Goal: Information Seeking & Learning: Find specific fact

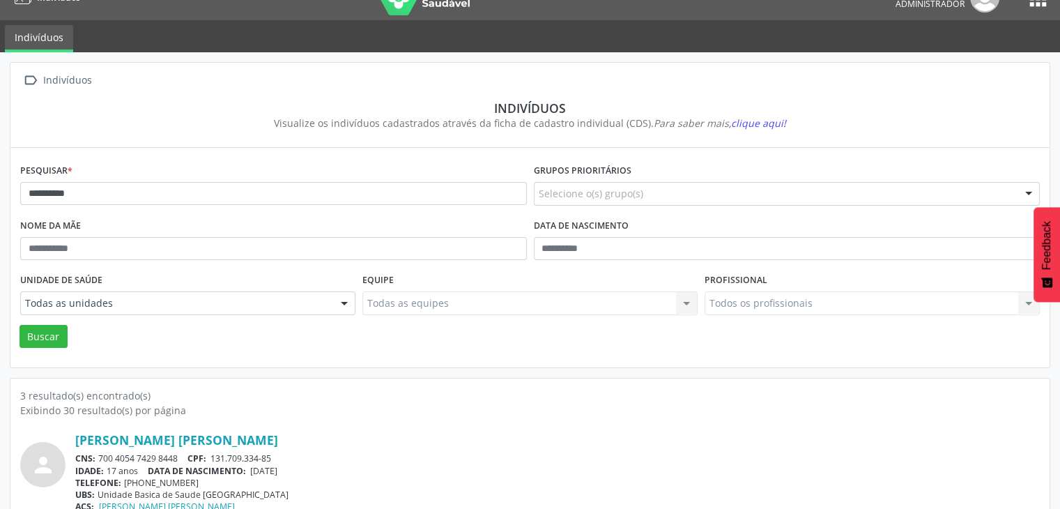
scroll to position [24, 0]
type input "**********"
click at [20, 325] on button "Buscar" at bounding box center [44, 337] width 48 height 24
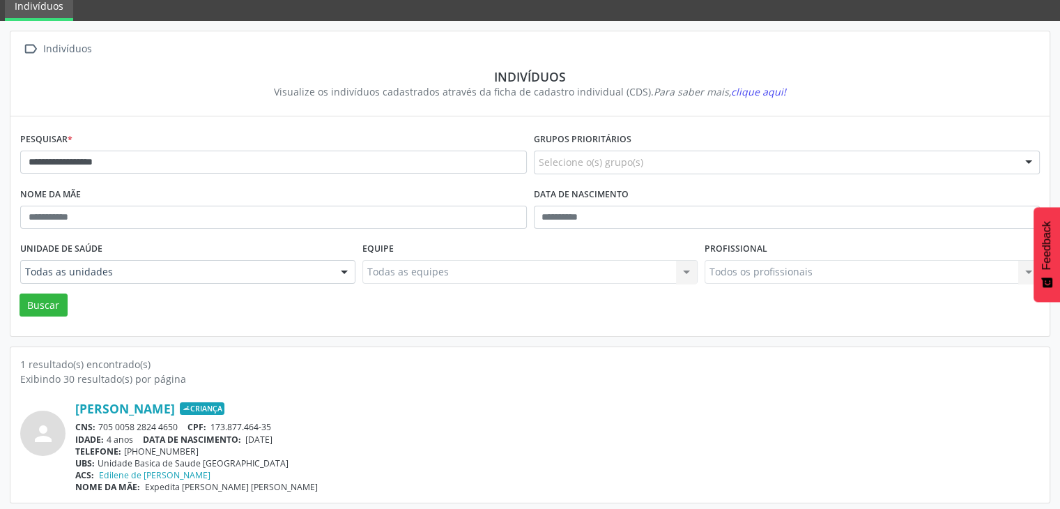
scroll to position [59, 0]
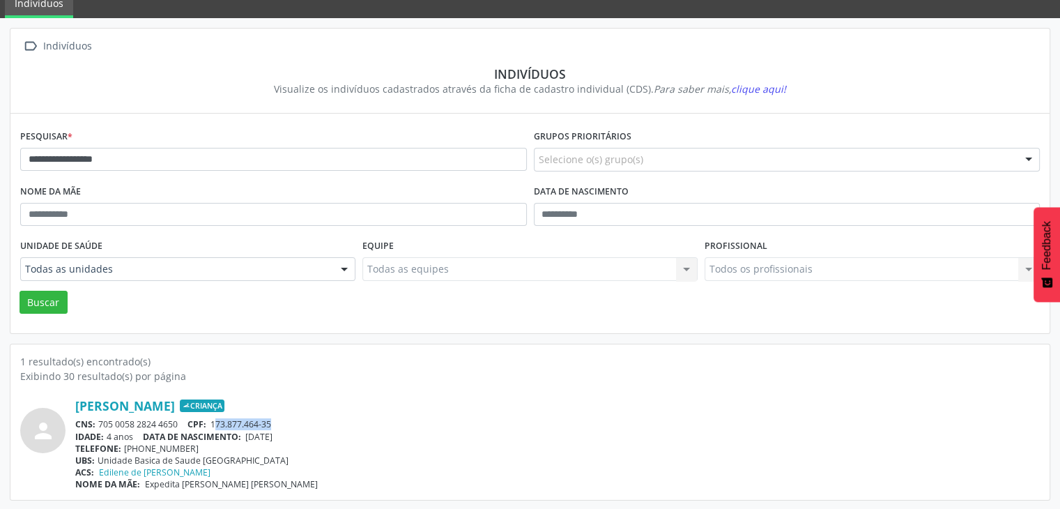
drag, startPoint x: 216, startPoint y: 420, endPoint x: 277, endPoint y: 419, distance: 60.6
click at [277, 419] on div "CNS: 705 0058 2824 4650 CPF: 173.877.464-35" at bounding box center [557, 424] width 964 height 12
click at [201, 424] on span "CPF:" at bounding box center [196, 424] width 19 height 12
drag, startPoint x: 214, startPoint y: 423, endPoint x: 274, endPoint y: 424, distance: 59.9
click at [271, 424] on span "173.877.464-35" at bounding box center [240, 424] width 61 height 12
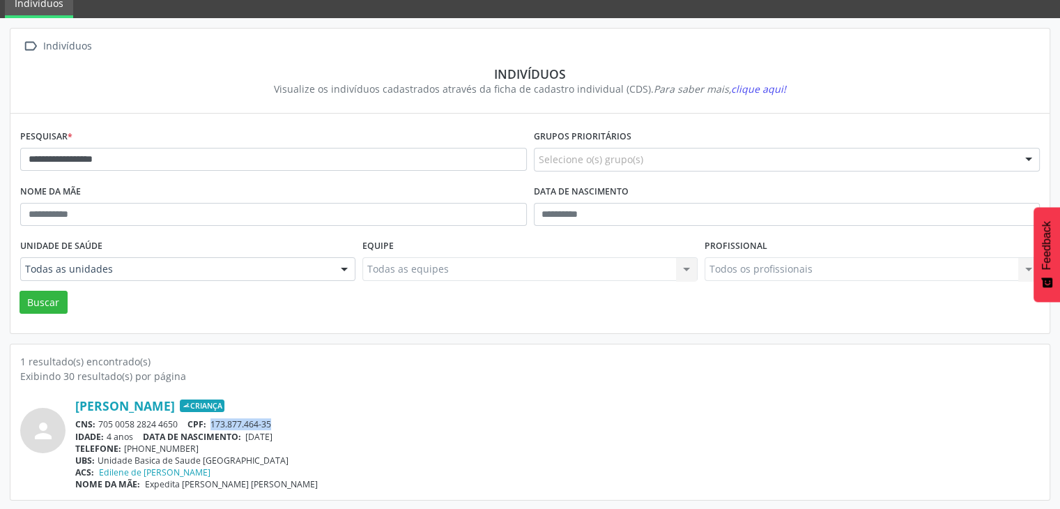
copy span "173.877.464-35"
drag, startPoint x: 98, startPoint y: 420, endPoint x: 177, endPoint y: 424, distance: 79.5
click at [177, 424] on div "CNS: 705 0058 2824 4650 CPF: 173.877.464-35" at bounding box center [557, 424] width 964 height 12
copy div "705 0058 2824 4650"
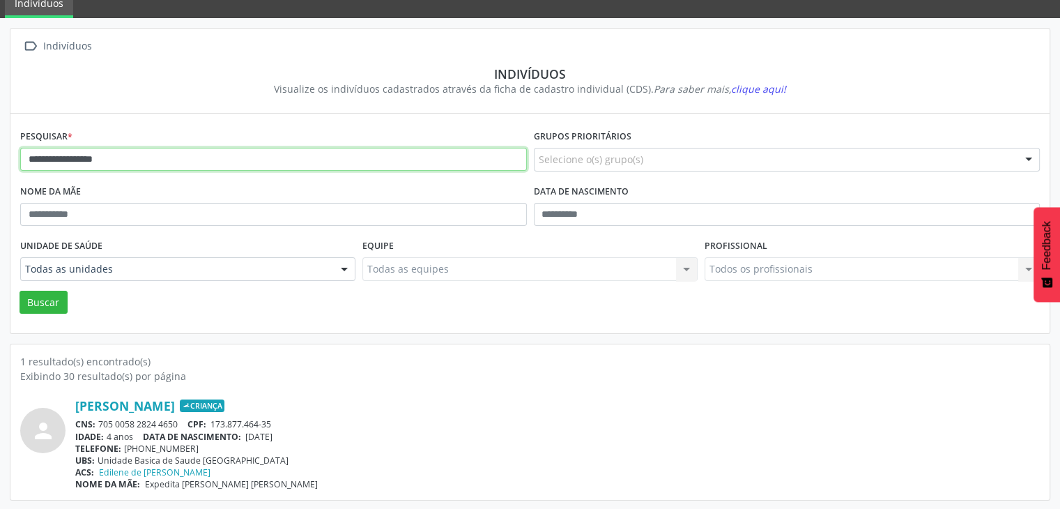
click at [183, 169] on input "**********" at bounding box center [273, 160] width 506 height 24
type input "******"
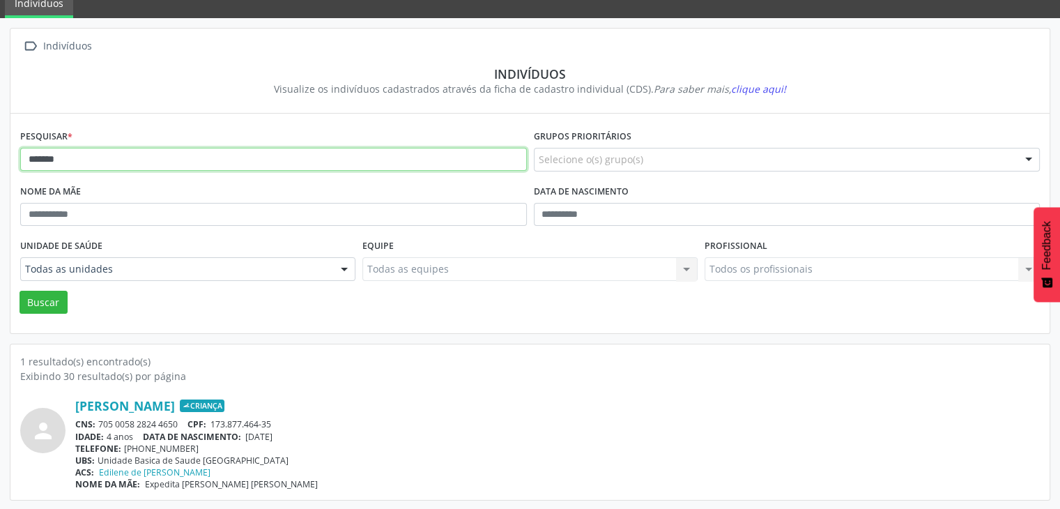
click at [20, 291] on button "Buscar" at bounding box center [44, 303] width 48 height 24
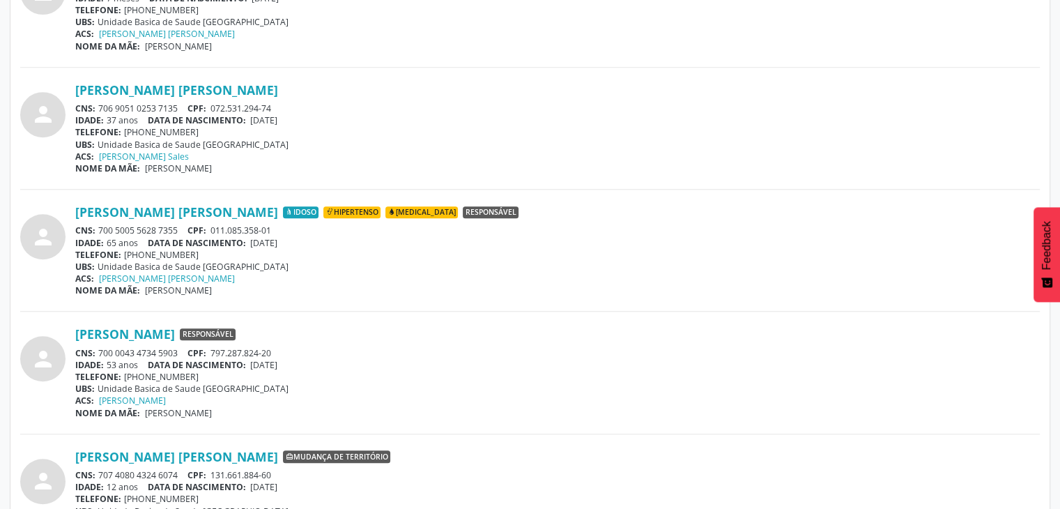
scroll to position [627, 0]
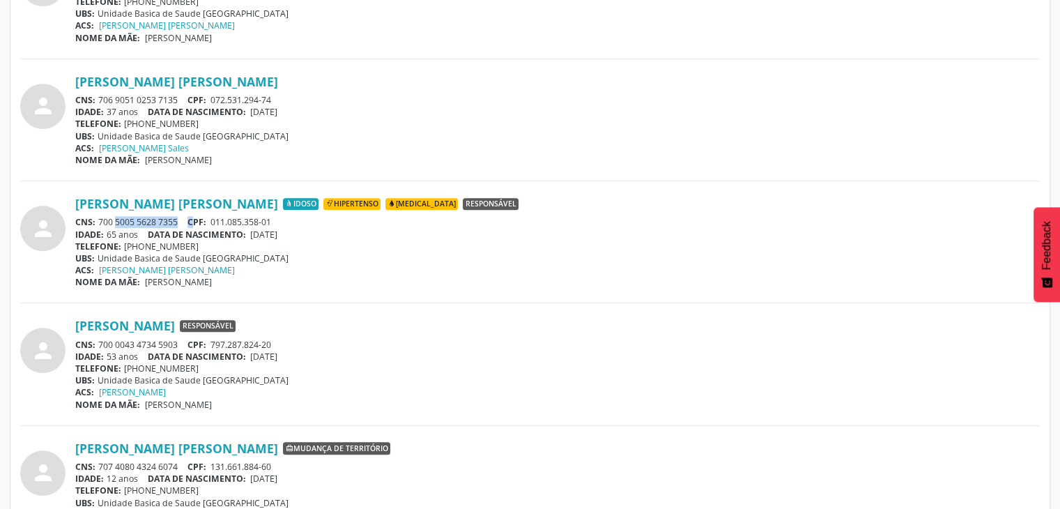
drag, startPoint x: 97, startPoint y: 220, endPoint x: 198, endPoint y: 213, distance: 101.3
click at [198, 213] on div "[PERSON_NAME] [PERSON_NAME] Idoso Hipertenso [MEDICAL_DATA] Responsável CNS: 70…" at bounding box center [557, 242] width 964 height 92
click at [184, 216] on div "CNS: 700 5005 5628 7355 CPF: 011.085.358-01" at bounding box center [557, 222] width 964 height 12
click at [167, 222] on div "CNS: 700 5005 5628 7355 CPF: 011.085.358-01" at bounding box center [557, 222] width 964 height 12
drag, startPoint x: 100, startPoint y: 215, endPoint x: 139, endPoint y: 215, distance: 39.0
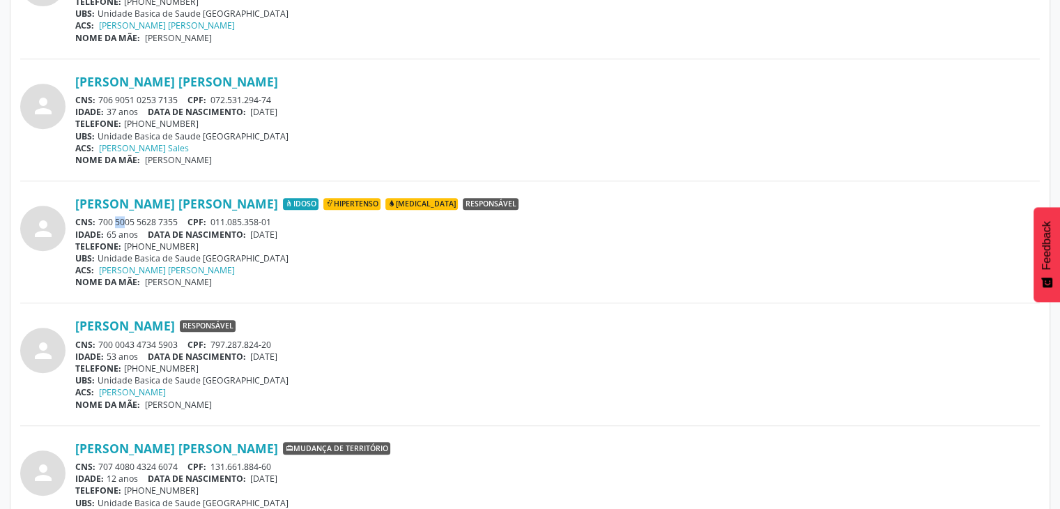
click at [118, 216] on div "CNS: 700 5005 5628 7355 CPF: 011.085.358-01" at bounding box center [557, 222] width 964 height 12
drag, startPoint x: 139, startPoint y: 215, endPoint x: 151, endPoint y: 215, distance: 11.8
click at [145, 216] on div "CNS: 700 5005 5628 7355 CPF: 011.085.358-01" at bounding box center [557, 222] width 964 height 12
drag, startPoint x: 151, startPoint y: 215, endPoint x: 164, endPoint y: 213, distance: 12.6
click at [164, 213] on div "[PERSON_NAME] [PERSON_NAME] Idoso Hipertenso [MEDICAL_DATA] Responsável CNS: 70…" at bounding box center [557, 242] width 964 height 92
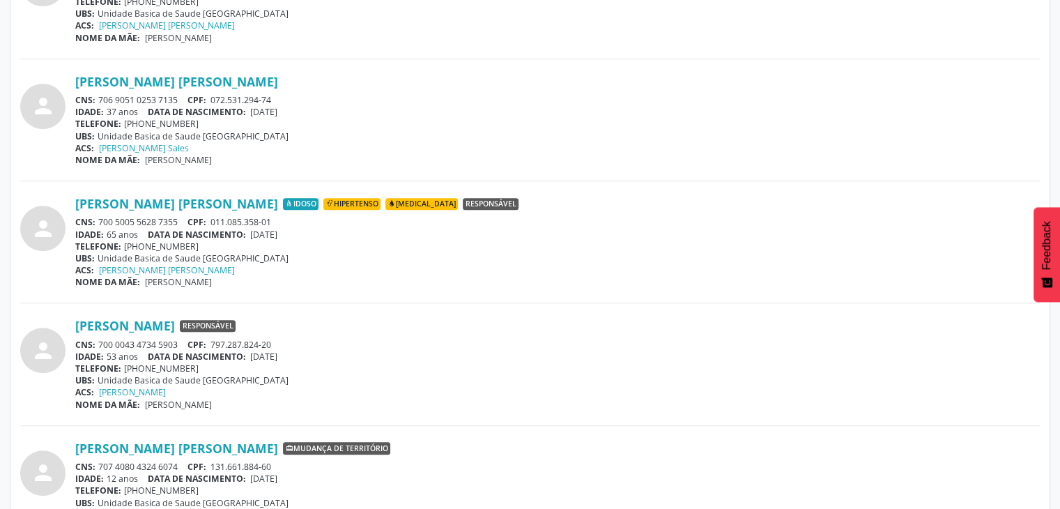
click at [106, 216] on div "CNS: 700 5005 5628 7355 CPF: 011.085.358-01" at bounding box center [557, 222] width 964 height 12
drag, startPoint x: 100, startPoint y: 219, endPoint x: 120, endPoint y: 222, distance: 20.3
click at [120, 222] on div "CNS: 700 5005 5628 7355 CPF: 011.085.358-01" at bounding box center [557, 222] width 964 height 12
drag, startPoint x: 128, startPoint y: 222, endPoint x: 180, endPoint y: 221, distance: 51.6
click at [180, 221] on div "CNS: 700 5005 5628 7355 CPF: 011.085.358-01" at bounding box center [557, 222] width 964 height 12
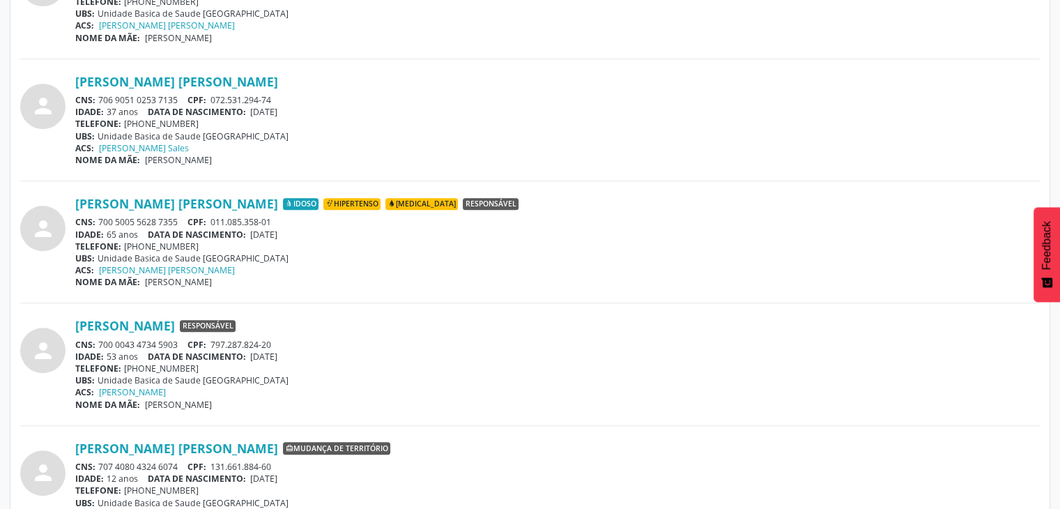
click at [106, 217] on div "CNS: 700 5005 5628 7355 CPF: 011.085.358-01" at bounding box center [557, 222] width 964 height 12
drag, startPoint x: 98, startPoint y: 221, endPoint x: 177, endPoint y: 217, distance: 79.5
click at [177, 217] on div "CNS: 700 5005 5628 7355 CPF: 011.085.358-01" at bounding box center [557, 222] width 964 height 12
copy div "700 5005 5628 7355"
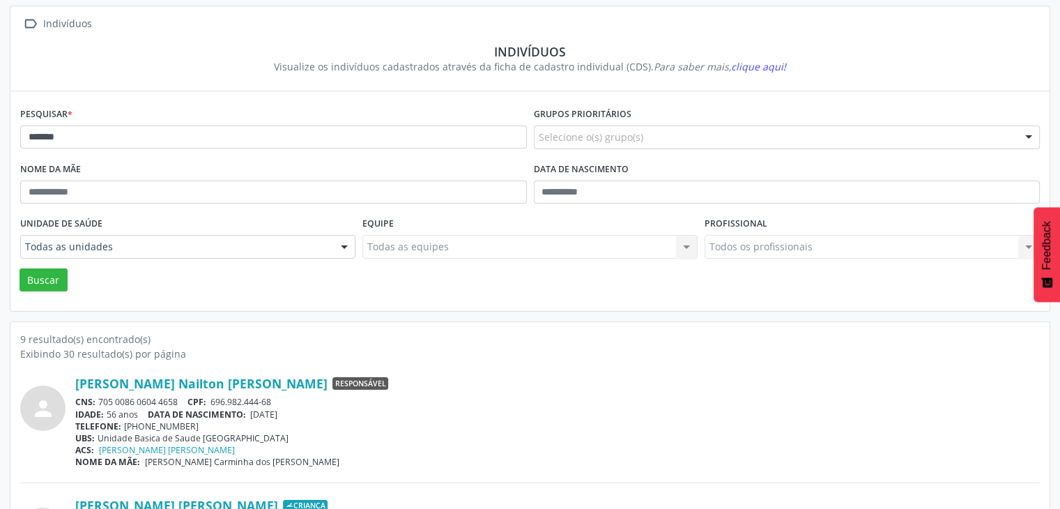
scroll to position [0, 0]
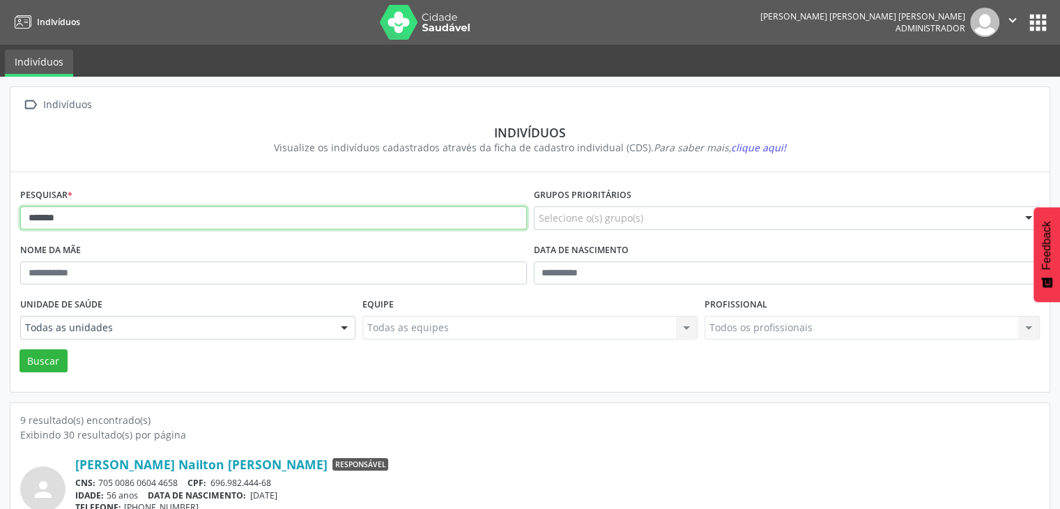
click at [135, 222] on input "******" at bounding box center [273, 218] width 506 height 24
type input "**********"
click at [20, 349] on button "Buscar" at bounding box center [44, 361] width 48 height 24
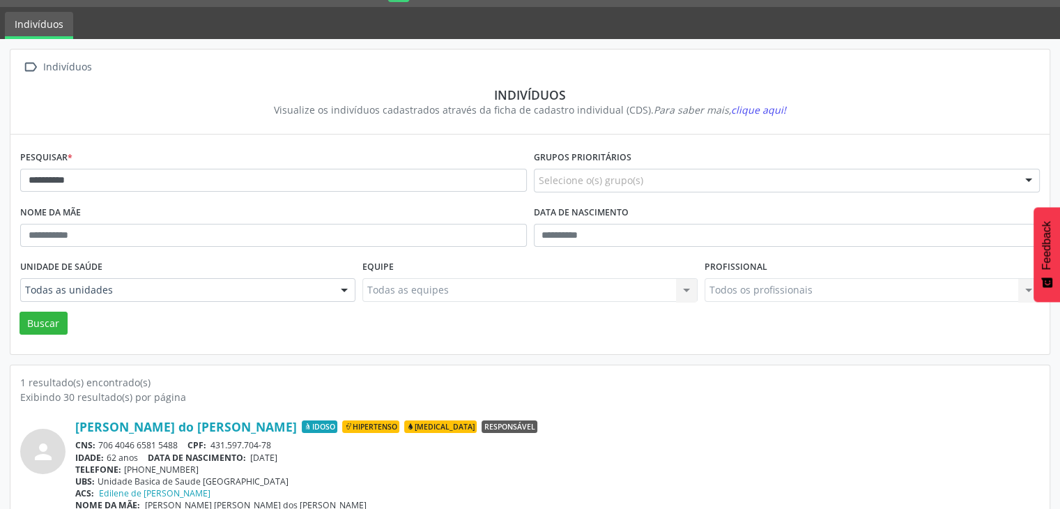
scroll to position [59, 0]
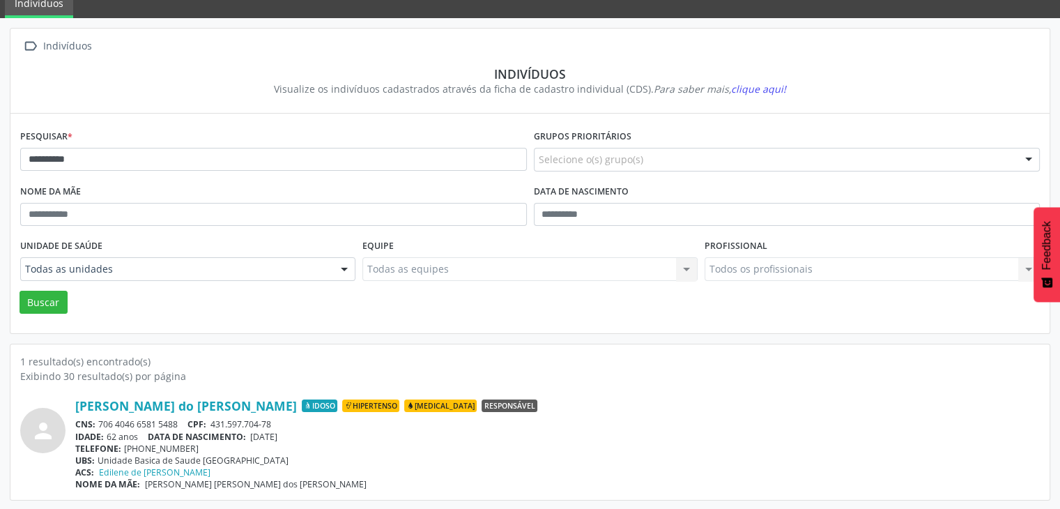
drag, startPoint x: 100, startPoint y: 421, endPoint x: 180, endPoint y: 426, distance: 79.6
click at [180, 426] on div "CNS: 706 4046 6581 5488 CPF: 431.597.704-78" at bounding box center [557, 424] width 964 height 12
copy div "706 4046 6581 5488"
click at [254, 434] on span "[DATE]" at bounding box center [263, 437] width 27 height 12
drag, startPoint x: 270, startPoint y: 430, endPoint x: 297, endPoint y: 428, distance: 27.3
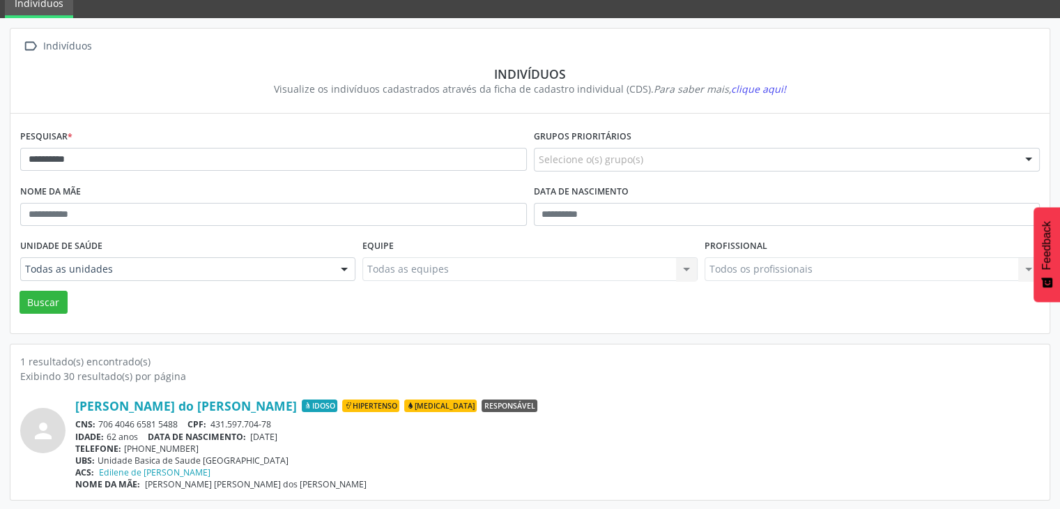
click at [277, 431] on span "[DATE]" at bounding box center [263, 437] width 27 height 12
click at [257, 437] on span "[DATE]" at bounding box center [263, 437] width 27 height 12
drag, startPoint x: 252, startPoint y: 436, endPoint x: 317, endPoint y: 435, distance: 64.8
click at [317, 435] on div "IDADE: 62 anos DATA [PERSON_NAME]: [DEMOGRAPHIC_DATA]" at bounding box center [557, 437] width 964 height 12
copy span "[DATE]"
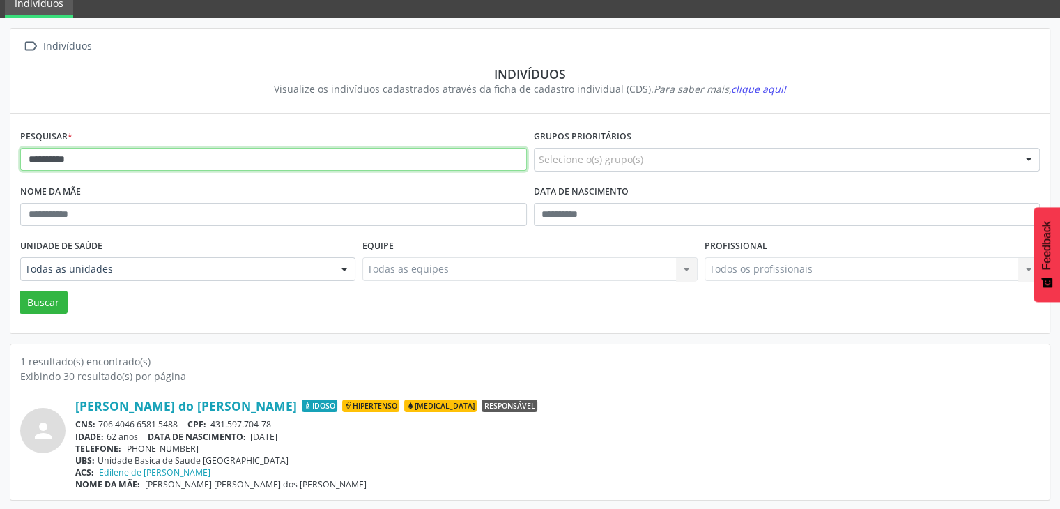
click at [184, 162] on input "**********" at bounding box center [273, 160] width 506 height 24
click at [20, 291] on button "Buscar" at bounding box center [44, 303] width 48 height 24
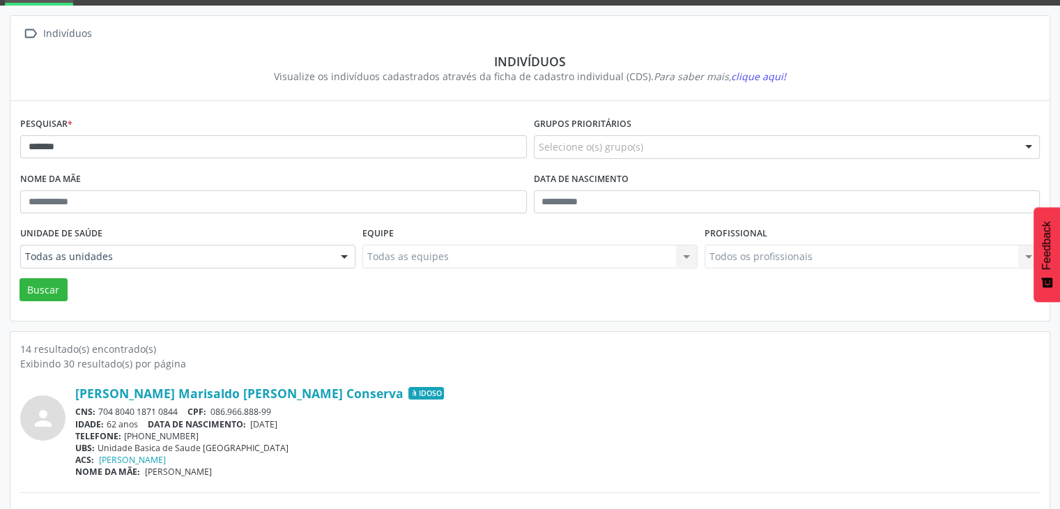
scroll to position [0, 0]
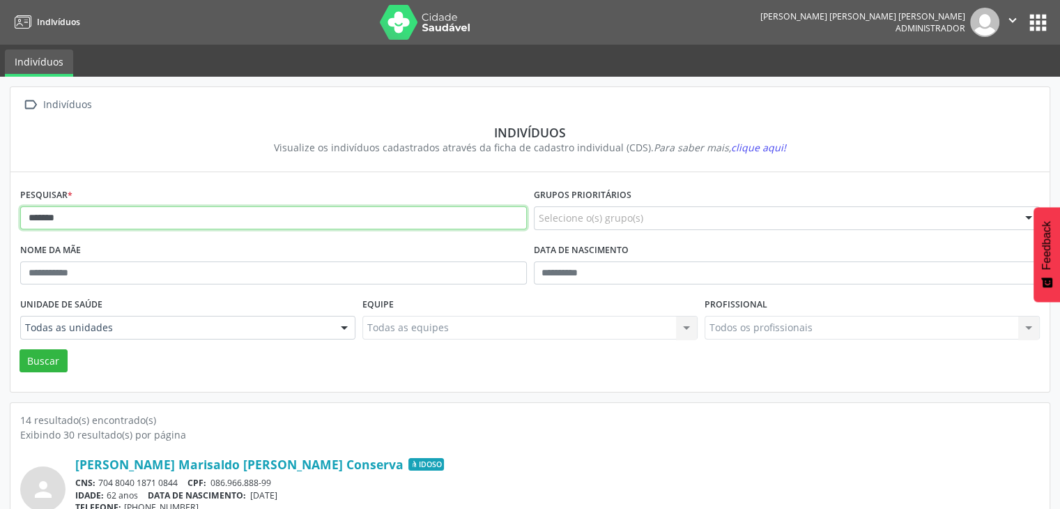
click at [200, 208] on input "******" at bounding box center [273, 218] width 506 height 24
click at [20, 349] on button "Buscar" at bounding box center [44, 361] width 48 height 24
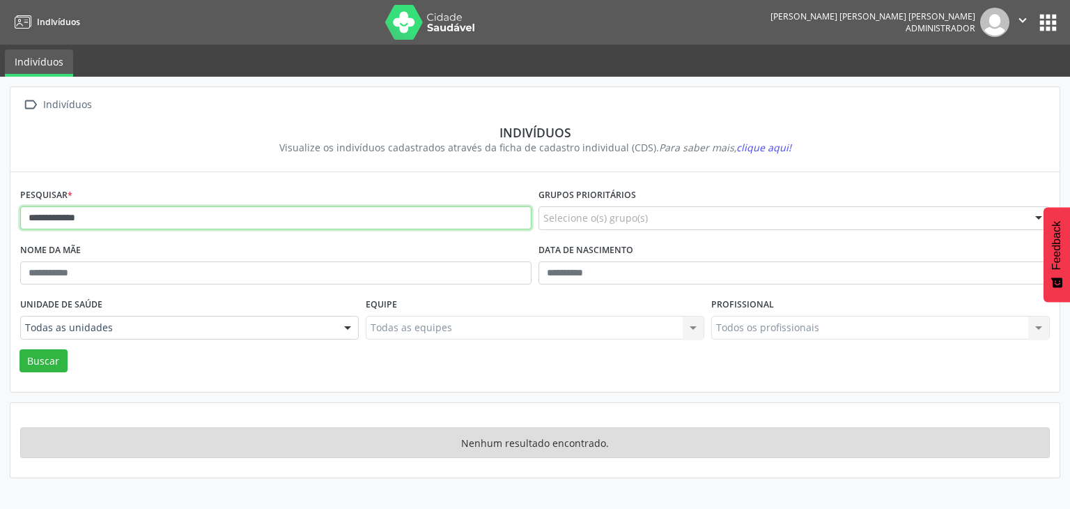
click at [215, 210] on input "**********" at bounding box center [275, 218] width 511 height 24
click at [65, 215] on input "**********" at bounding box center [275, 218] width 511 height 24
click at [20, 349] on button "Buscar" at bounding box center [44, 361] width 48 height 24
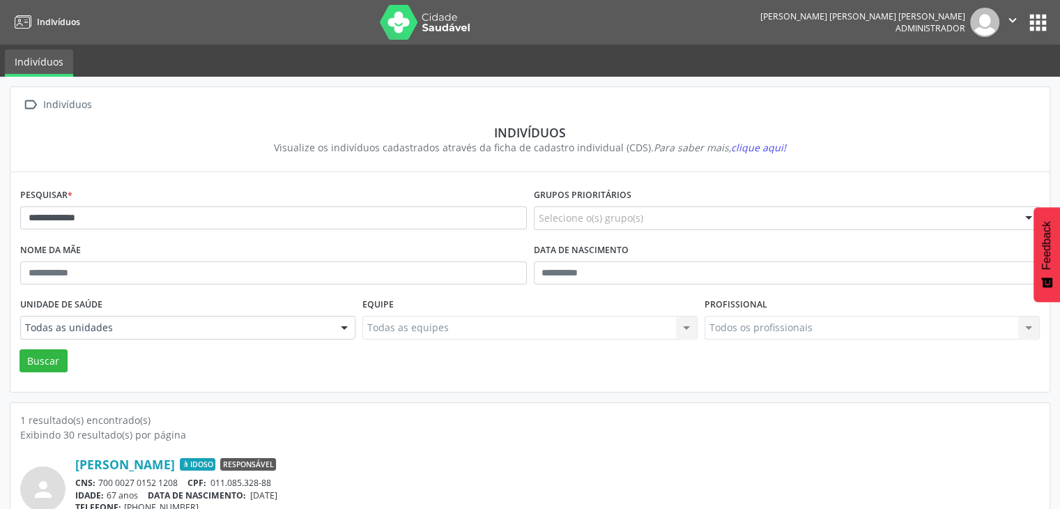
scroll to position [59, 0]
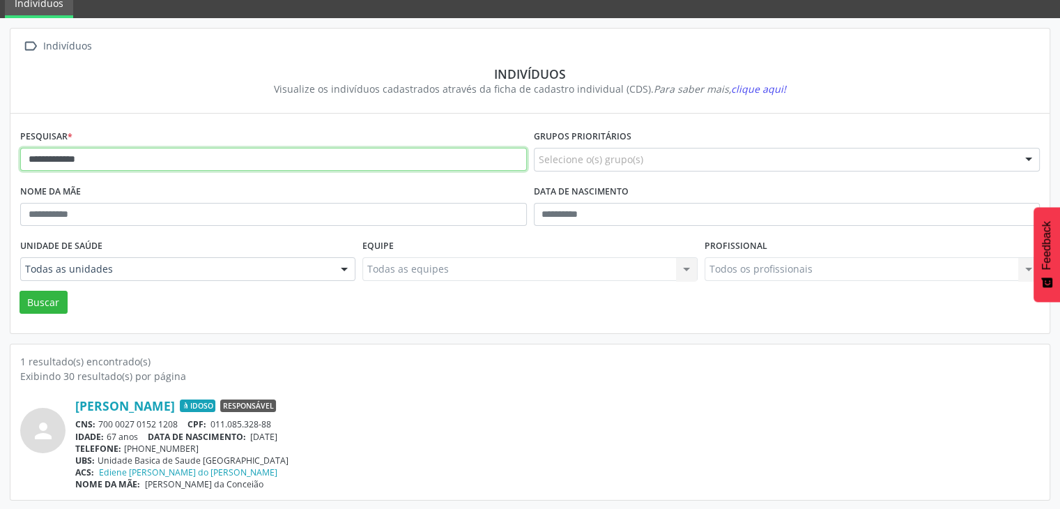
click at [51, 160] on input "**********" at bounding box center [273, 160] width 506 height 24
click at [20, 291] on button "Buscar" at bounding box center [44, 303] width 48 height 24
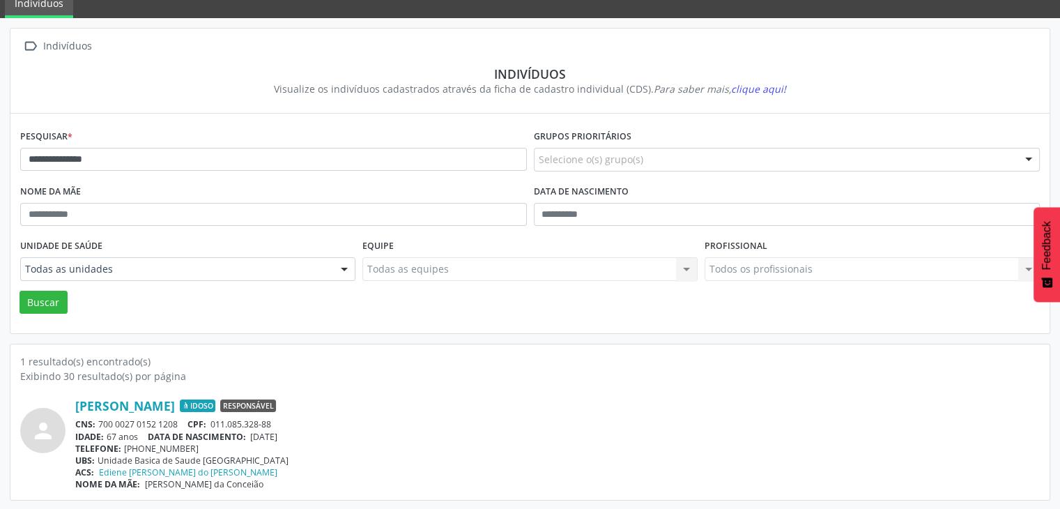
scroll to position [0, 0]
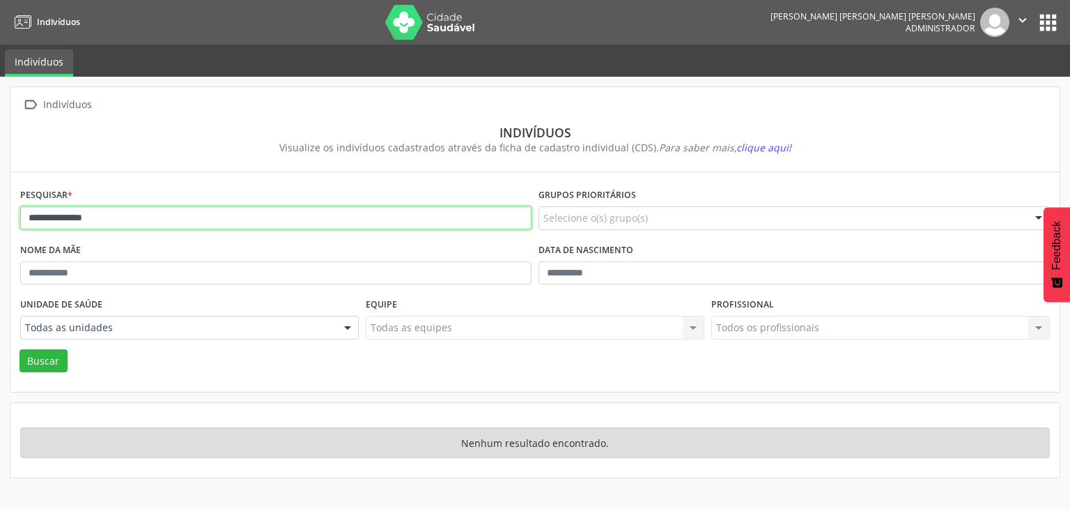
drag, startPoint x: 105, startPoint y: 215, endPoint x: 62, endPoint y: 232, distance: 46.6
click at [62, 232] on div "**********" at bounding box center [276, 212] width 518 height 55
type input "**********"
click at [20, 349] on button "Buscar" at bounding box center [44, 361] width 48 height 24
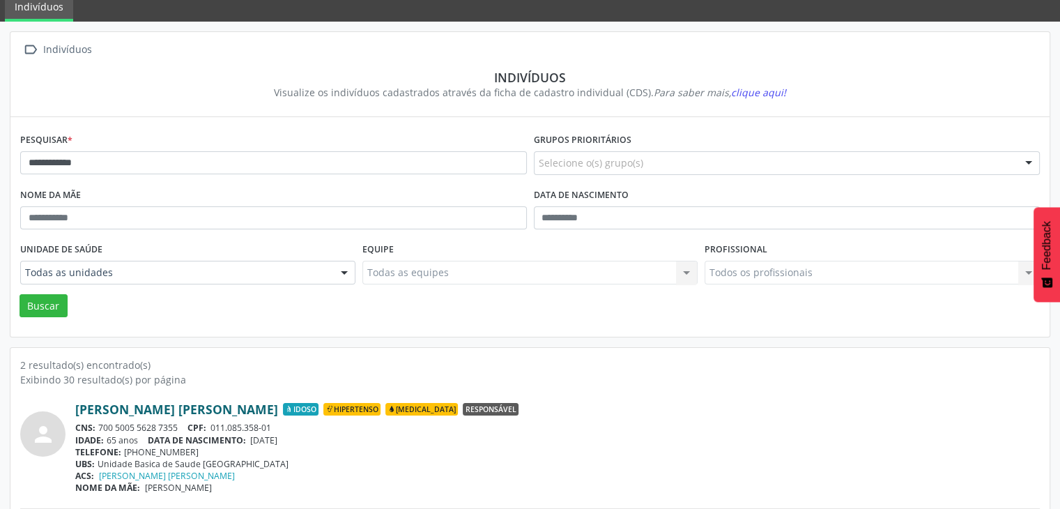
scroll to position [139, 0]
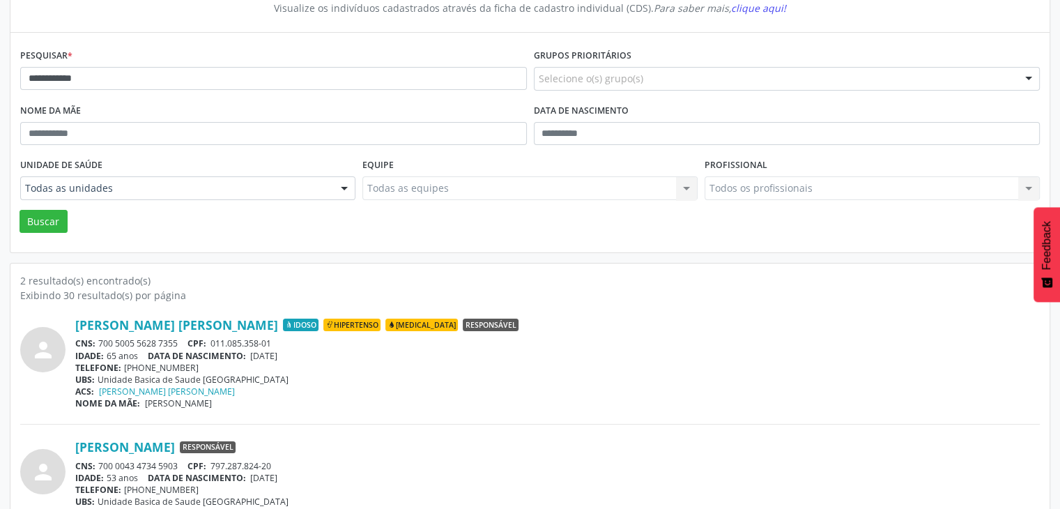
drag, startPoint x: 254, startPoint y: 357, endPoint x: 300, endPoint y: 361, distance: 46.1
click at [300, 361] on div "[PERSON_NAME] [PERSON_NAME] Idoso Hipertenso [MEDICAL_DATA] Responsável CNS: 70…" at bounding box center [557, 363] width 964 height 92
click at [277, 355] on span "[DATE]" at bounding box center [263, 356] width 27 height 12
click at [210, 74] on input "**********" at bounding box center [273, 79] width 506 height 24
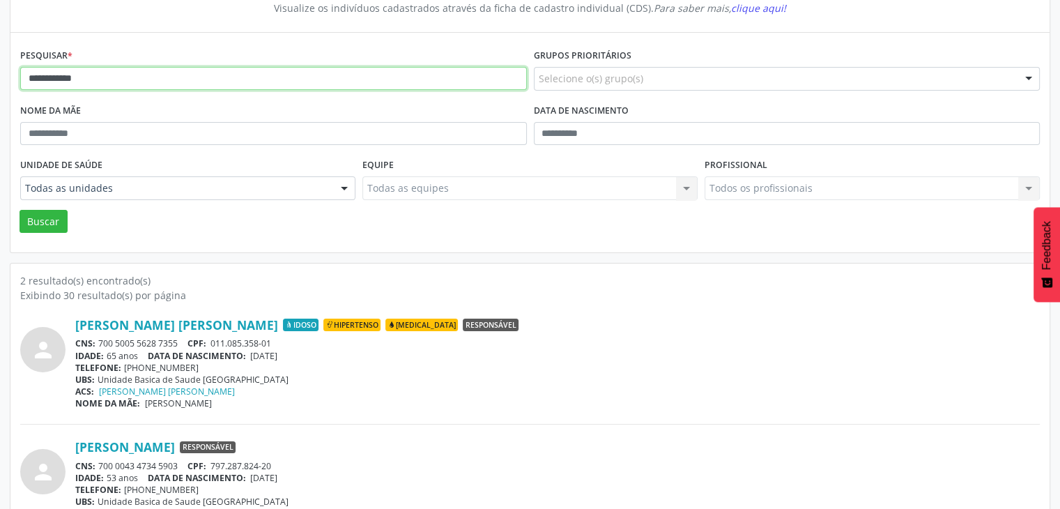
click at [210, 74] on input "**********" at bounding box center [273, 79] width 506 height 24
type input "*********"
click at [20, 210] on button "Buscar" at bounding box center [44, 222] width 48 height 24
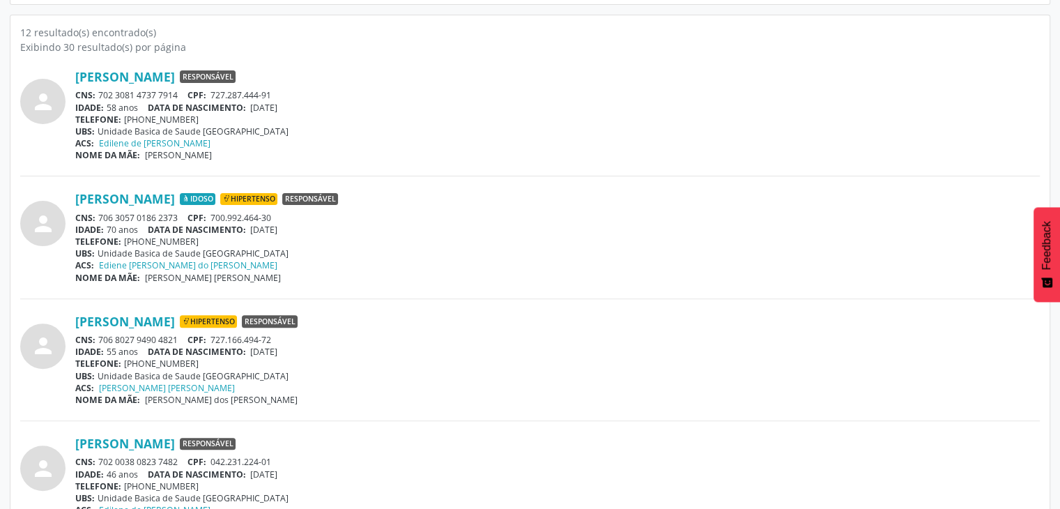
scroll to position [418, 0]
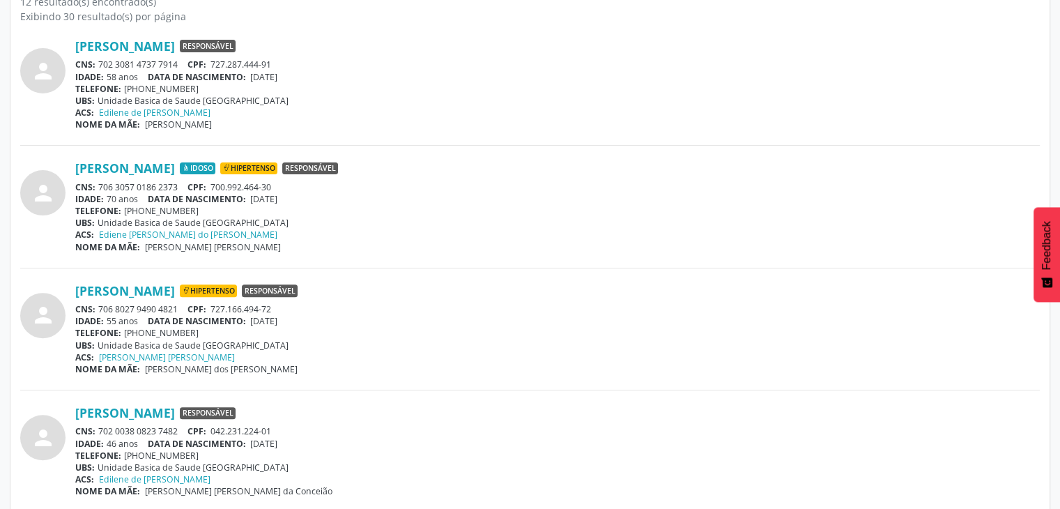
drag, startPoint x: 98, startPoint y: 304, endPoint x: 180, endPoint y: 302, distance: 82.2
click at [180, 303] on div "CNS: 706 8027 9490 4821 CPF: 727.166.494-72" at bounding box center [557, 309] width 964 height 12
drag, startPoint x: 180, startPoint y: 302, endPoint x: 123, endPoint y: 309, distance: 56.9
click at [123, 309] on div "CNS: 706 8027 9490 4821 CPF: 727.166.494-72" at bounding box center [557, 309] width 964 height 12
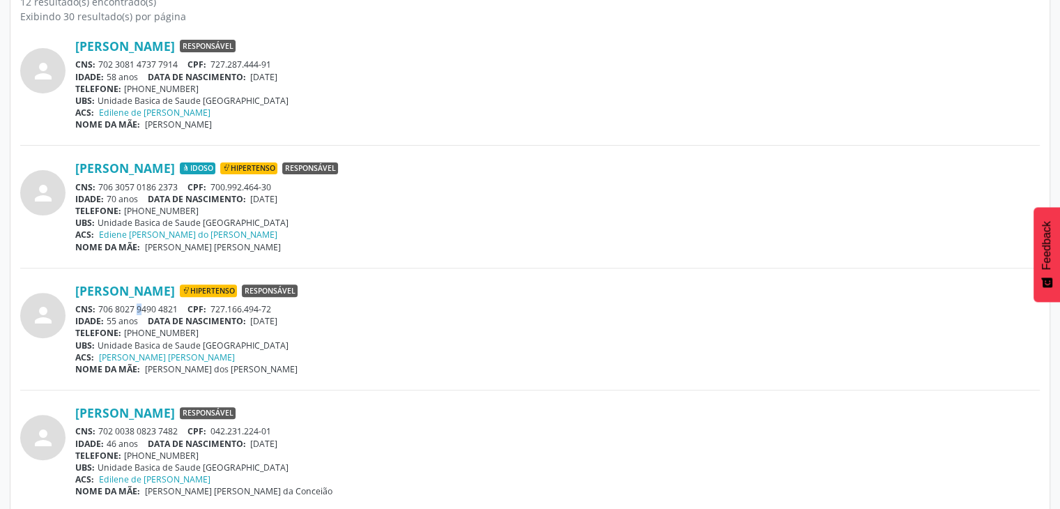
drag, startPoint x: 99, startPoint y: 306, endPoint x: 178, endPoint y: 310, distance: 78.8
click at [178, 310] on div "CNS: 706 8027 9490 4821 CPF: 727.166.494-72" at bounding box center [557, 309] width 964 height 12
copy div "706 8027 9490 4821"
drag, startPoint x: 256, startPoint y: 322, endPoint x: 311, endPoint y: 317, distance: 54.6
click at [311, 317] on div "IDADE: 55 anos DATA [PERSON_NAME]: [DEMOGRAPHIC_DATA]" at bounding box center [557, 321] width 964 height 12
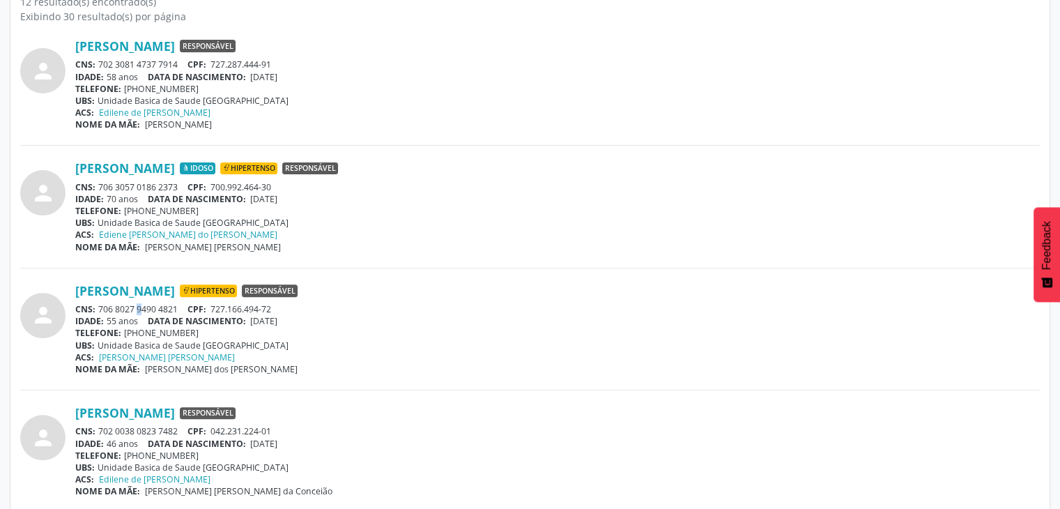
copy span "[DATE]"
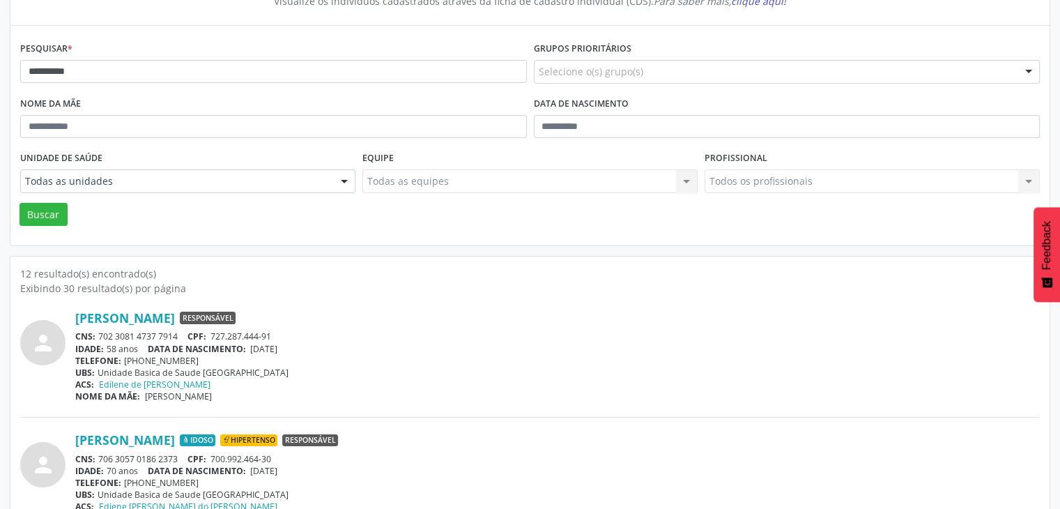
scroll to position [70, 0]
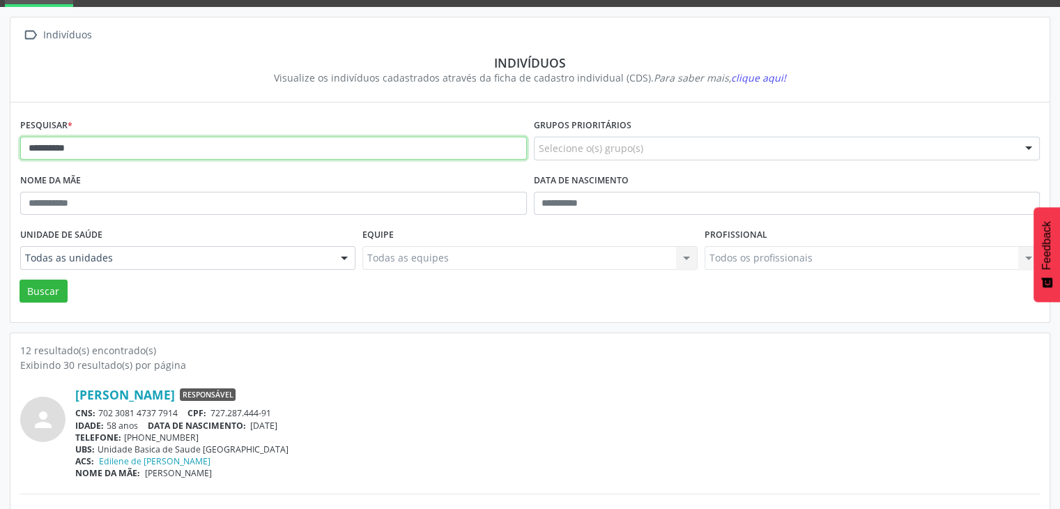
click at [205, 152] on input "*********" at bounding box center [273, 149] width 506 height 24
type input "**********"
click at [20, 279] on button "Buscar" at bounding box center [44, 291] width 48 height 24
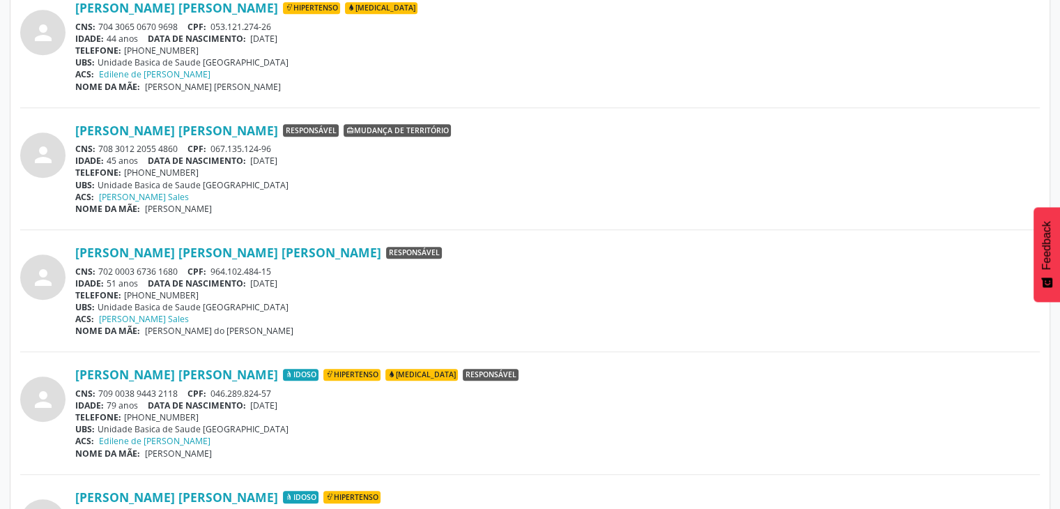
scroll to position [975, 0]
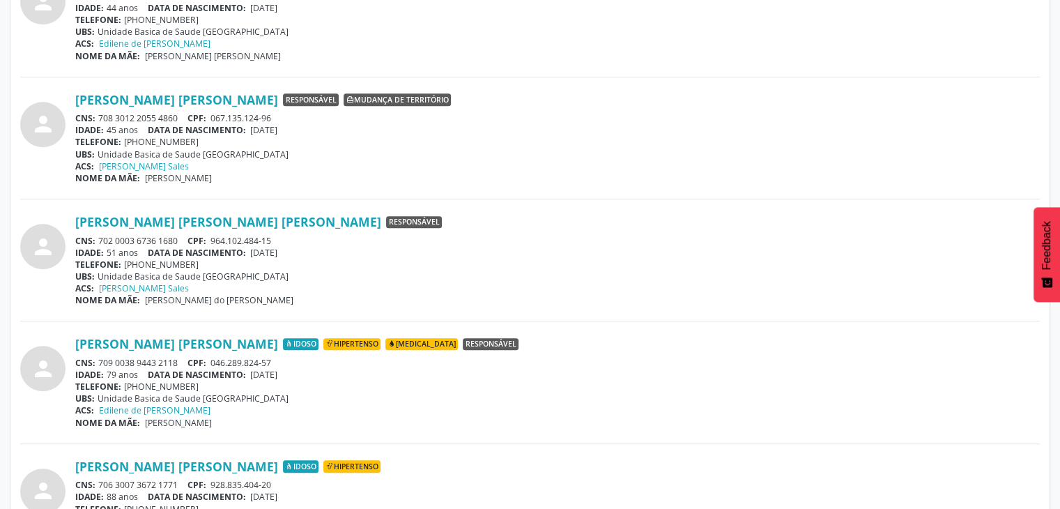
drag, startPoint x: 99, startPoint y: 238, endPoint x: 184, endPoint y: 240, distance: 85.0
click at [184, 240] on div "CNS: 702 0003 6736 1680 CPF: 964.102.484-15" at bounding box center [557, 241] width 964 height 12
drag, startPoint x: 184, startPoint y: 240, endPoint x: 146, endPoint y: 229, distance: 39.9
click at [146, 229] on div "[PERSON_NAME] [PERSON_NAME] [PERSON_NAME] Responsável CNS: 702 0003 6736 1680 C…" at bounding box center [557, 260] width 964 height 92
drag, startPoint x: 98, startPoint y: 236, endPoint x: 181, endPoint y: 240, distance: 83.0
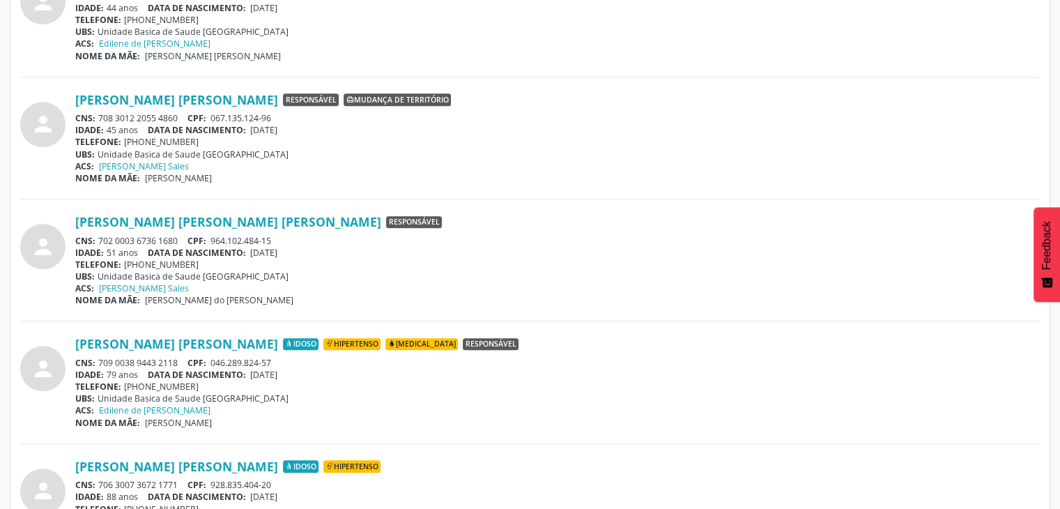
click at [181, 240] on div "CNS: 702 0003 6736 1680 CPF: 964.102.484-15" at bounding box center [557, 241] width 964 height 12
drag, startPoint x: 185, startPoint y: 240, endPoint x: 178, endPoint y: 235, distance: 8.4
click at [178, 235] on div "CNS: 702 0003 6736 1680 CPF: 964.102.484-15" at bounding box center [557, 241] width 964 height 12
copy div "702 0003 6736 1680"
drag, startPoint x: 256, startPoint y: 249, endPoint x: 304, endPoint y: 251, distance: 48.1
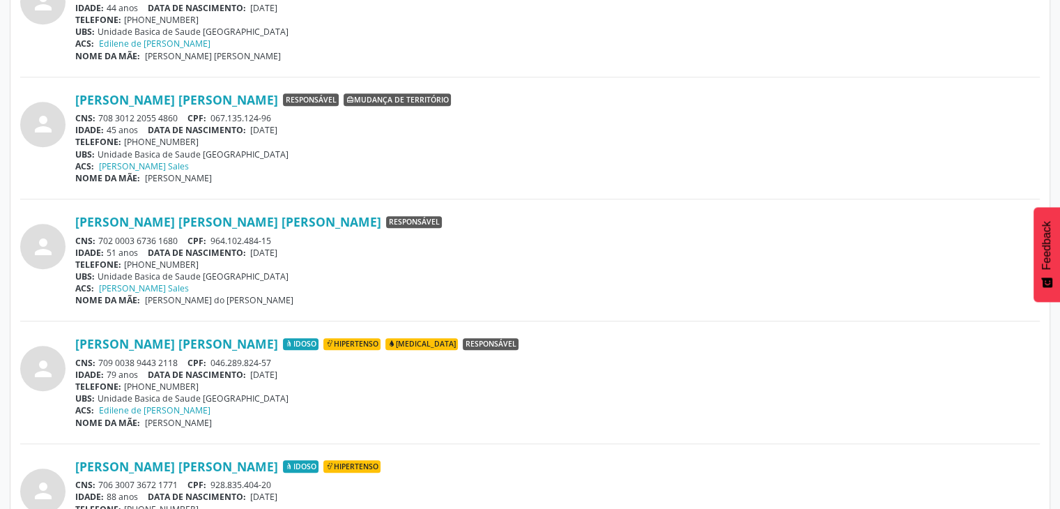
click at [304, 251] on div "IDADE: 51 anos DATA [PERSON_NAME]: [DEMOGRAPHIC_DATA]" at bounding box center [557, 253] width 964 height 12
copy span "[DATE]"
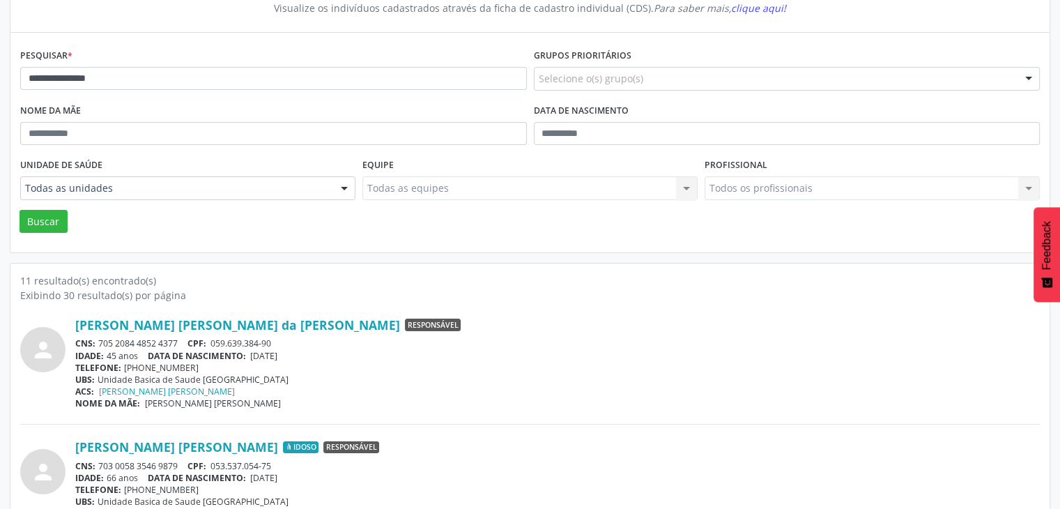
scroll to position [0, 0]
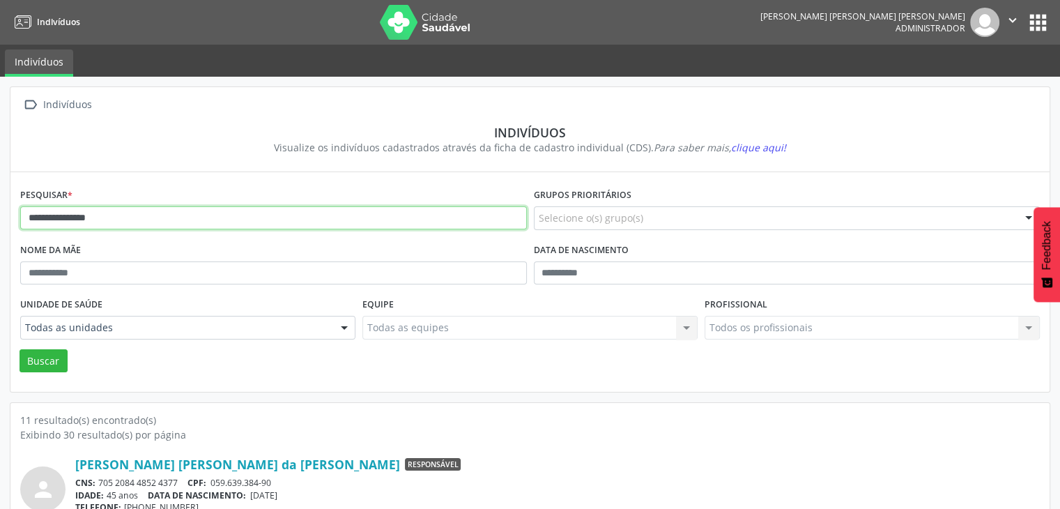
click at [250, 215] on input "**********" at bounding box center [273, 218] width 506 height 24
type input "*******"
click at [20, 349] on button "Buscar" at bounding box center [44, 361] width 48 height 24
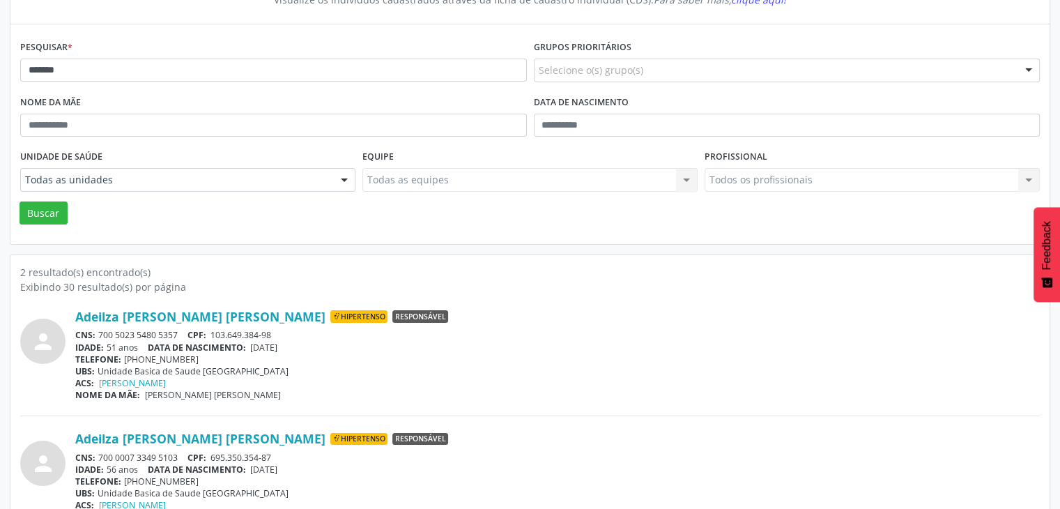
scroll to position [181, 0]
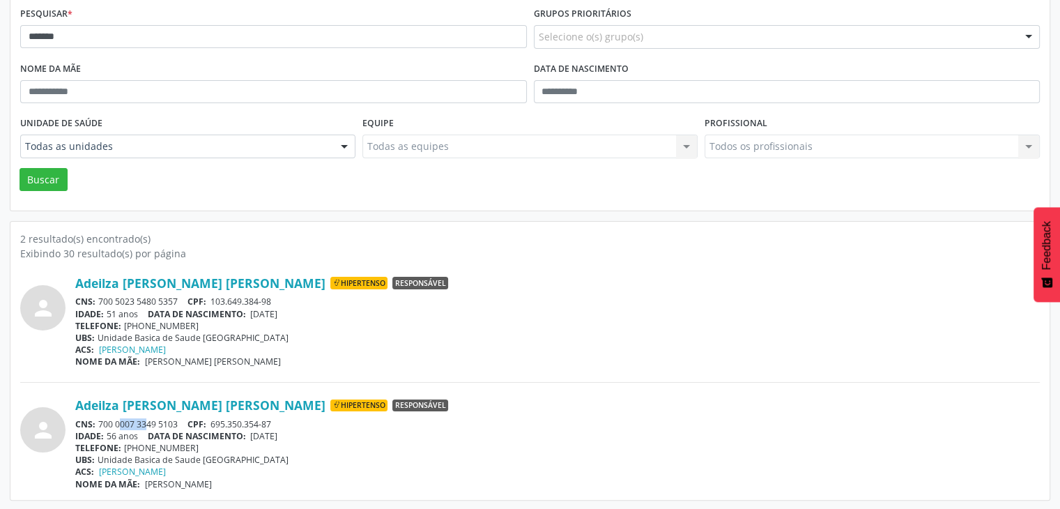
drag, startPoint x: 102, startPoint y: 421, endPoint x: 132, endPoint y: 421, distance: 30.0
click at [132, 421] on div "CNS: 700 0007 3349 5103 CPF: 695.350.354-87" at bounding box center [557, 424] width 964 height 12
click at [131, 421] on div "CNS: 700 0007 3349 5103 CPF: 695.350.354-87" at bounding box center [557, 424] width 964 height 12
drag, startPoint x: 100, startPoint y: 422, endPoint x: 186, endPoint y: 416, distance: 85.9
click at [186, 416] on div "Adeilza [PERSON_NAME] [PERSON_NAME] Hipertenso Responsável CNS: 700 0007 3349 5…" at bounding box center [557, 443] width 964 height 92
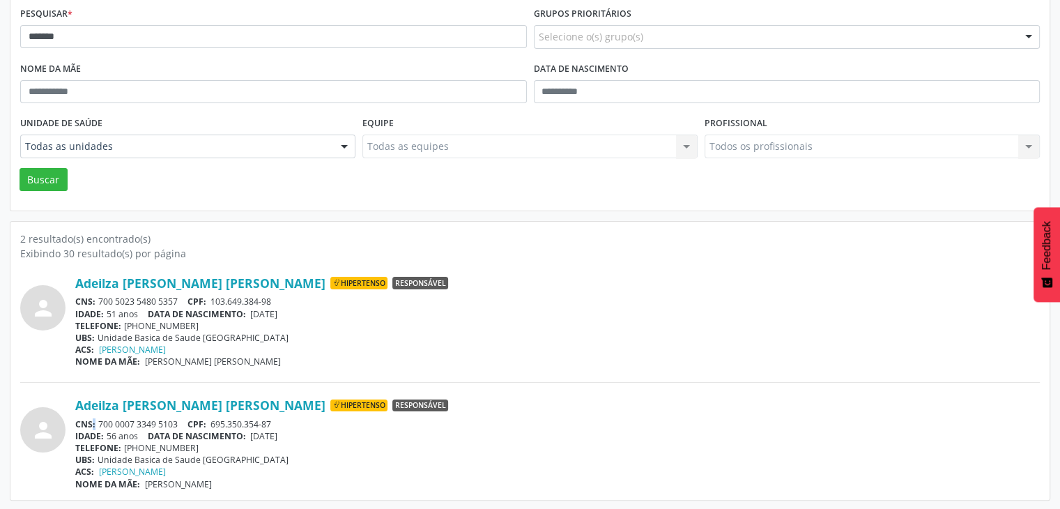
drag, startPoint x: 186, startPoint y: 416, endPoint x: 93, endPoint y: 415, distance: 92.7
click at [93, 415] on div "Adeilza [PERSON_NAME] [PERSON_NAME] Hipertenso Responsável CNS: 700 0007 3349 5…" at bounding box center [557, 443] width 964 height 92
drag, startPoint x: 98, startPoint y: 421, endPoint x: 178, endPoint y: 419, distance: 80.8
click at [178, 419] on div "CNS: 700 0007 3349 5103 CPF: 695.350.354-87" at bounding box center [557, 424] width 964 height 12
copy div "700 0007 3349 5103"
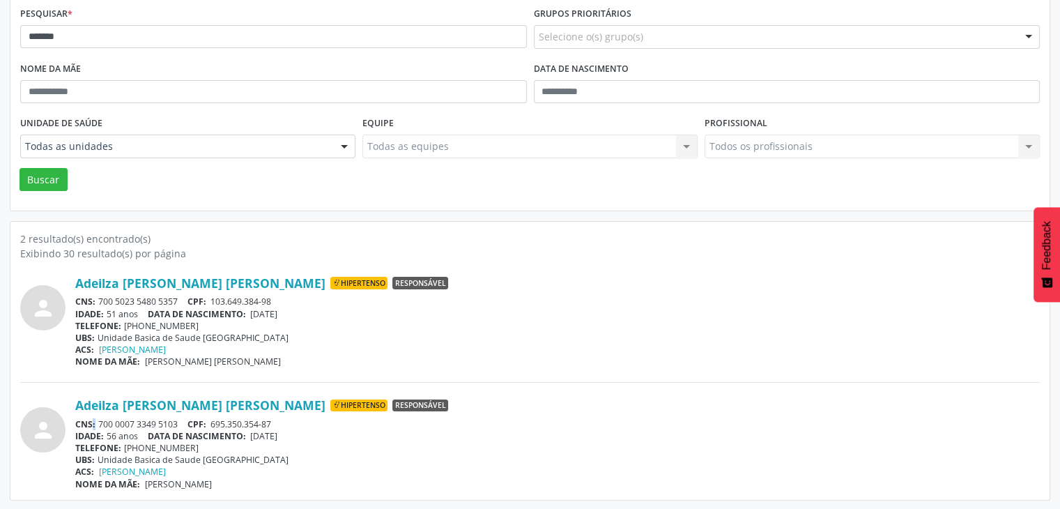
drag, startPoint x: 268, startPoint y: 433, endPoint x: 304, endPoint y: 433, distance: 35.5
click at [304, 433] on div "IDADE: 56 anos DATA [PERSON_NAME]: [DEMOGRAPHIC_DATA]" at bounding box center [557, 436] width 964 height 12
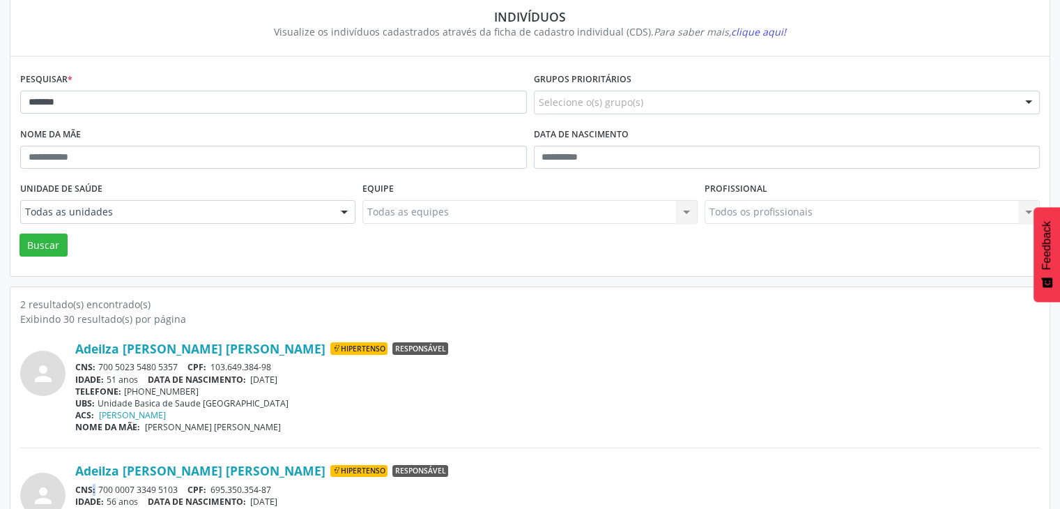
scroll to position [42, 0]
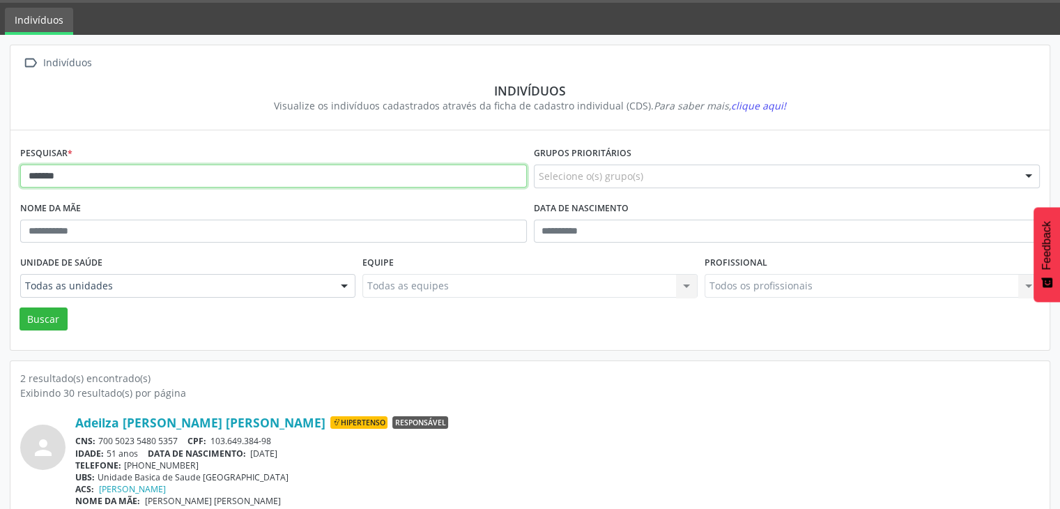
click at [125, 184] on input "*******" at bounding box center [273, 176] width 506 height 24
click at [20, 307] on button "Buscar" at bounding box center [44, 319] width 48 height 24
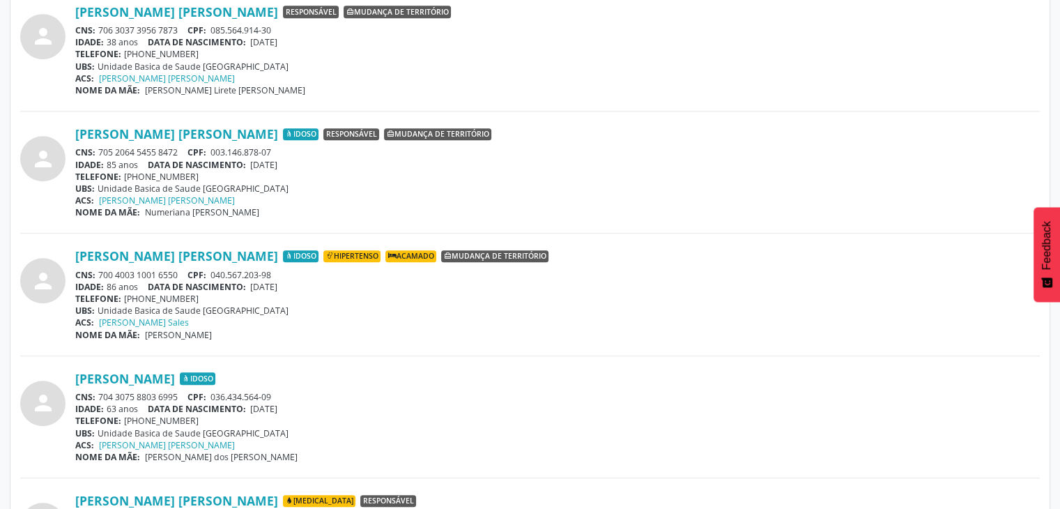
scroll to position [0, 0]
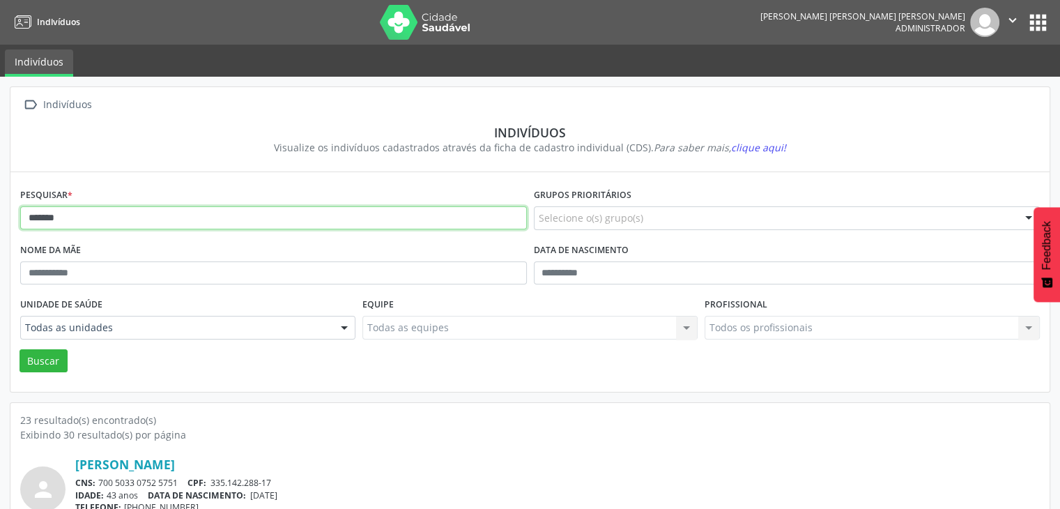
click at [118, 216] on input "******" at bounding box center [273, 218] width 506 height 24
type input "*********"
click at [20, 349] on button "Buscar" at bounding box center [44, 361] width 48 height 24
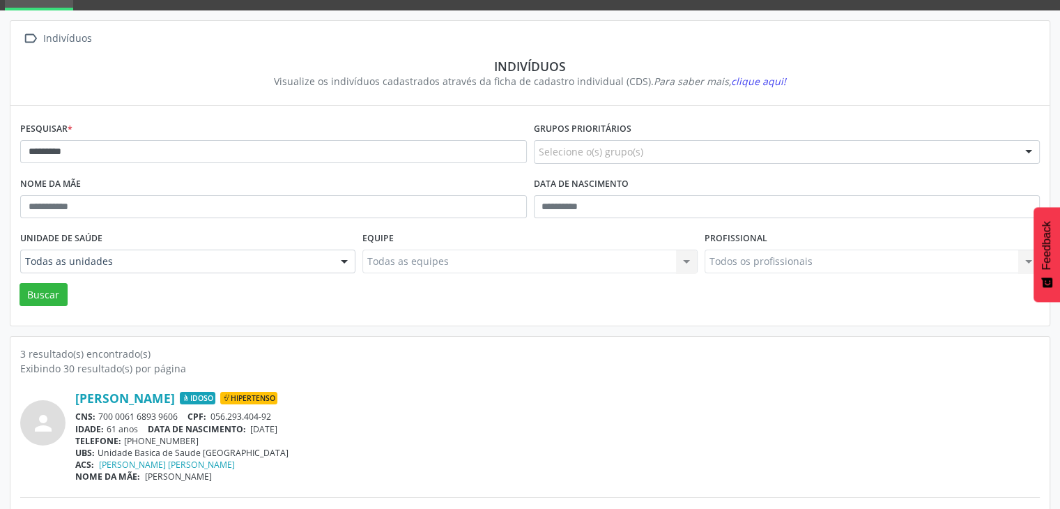
scroll to position [209, 0]
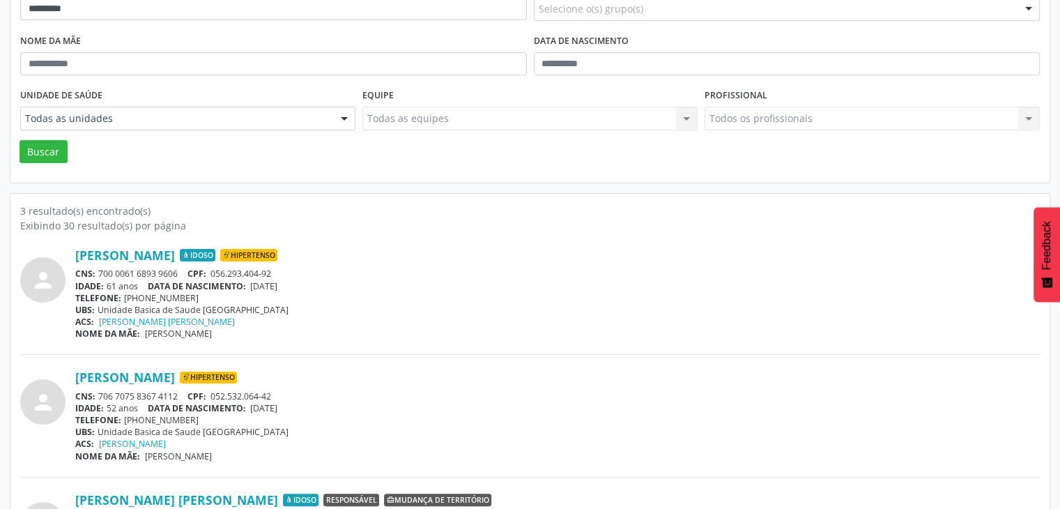
drag, startPoint x: 256, startPoint y: 284, endPoint x: 295, endPoint y: 281, distance: 39.2
click at [277, 281] on span "[DATE]" at bounding box center [263, 286] width 27 height 12
drag, startPoint x: 290, startPoint y: 279, endPoint x: 254, endPoint y: 283, distance: 36.4
click at [277, 280] on span "[DATE]" at bounding box center [263, 286] width 27 height 12
click at [255, 284] on span "[DATE]" at bounding box center [263, 286] width 27 height 12
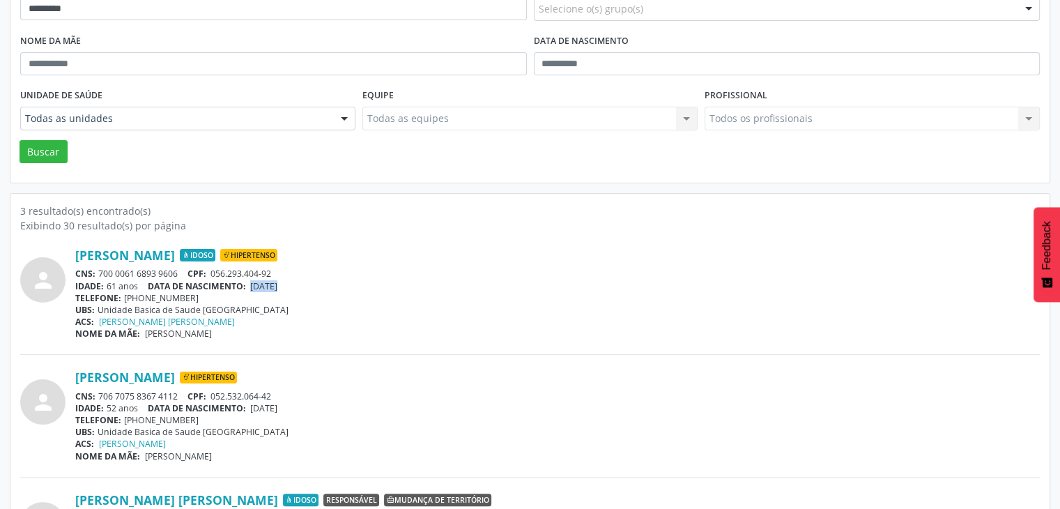
drag, startPoint x: 255, startPoint y: 284, endPoint x: 298, endPoint y: 284, distance: 43.2
click at [277, 284] on span "[DATE]" at bounding box center [263, 286] width 27 height 12
drag, startPoint x: 102, startPoint y: 270, endPoint x: 148, endPoint y: 271, distance: 46.0
click at [148, 271] on div "CNS: 700 0061 6893 9606 CPF: 056.293.404-92" at bounding box center [557, 274] width 964 height 12
click at [131, 268] on div "CNS: 700 0061 6893 9606 CPF: 056.293.404-92" at bounding box center [557, 274] width 964 height 12
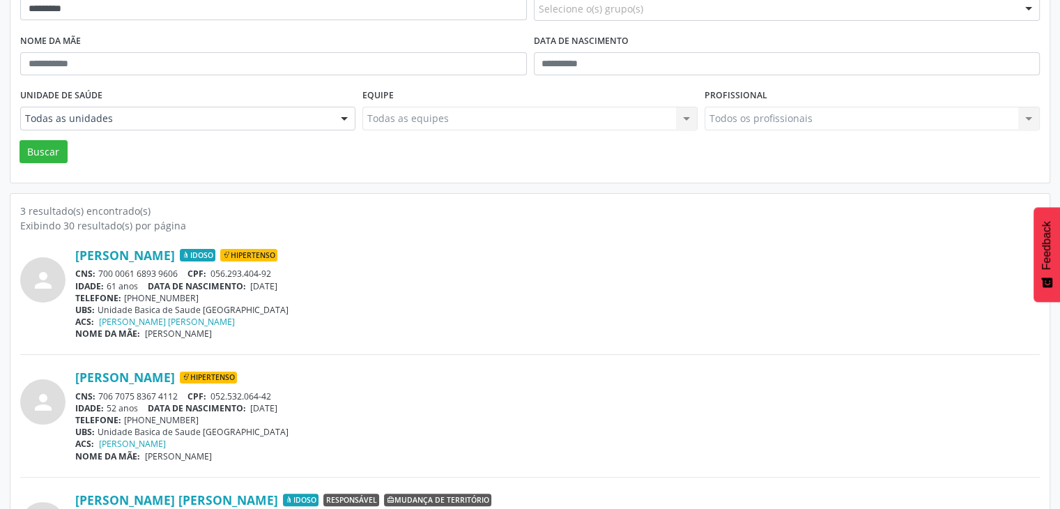
drag, startPoint x: 100, startPoint y: 269, endPoint x: 178, endPoint y: 268, distance: 78.7
click at [178, 268] on div "CNS: 700 0061 6893 9606 CPF: 056.293.404-92" at bounding box center [557, 274] width 964 height 12
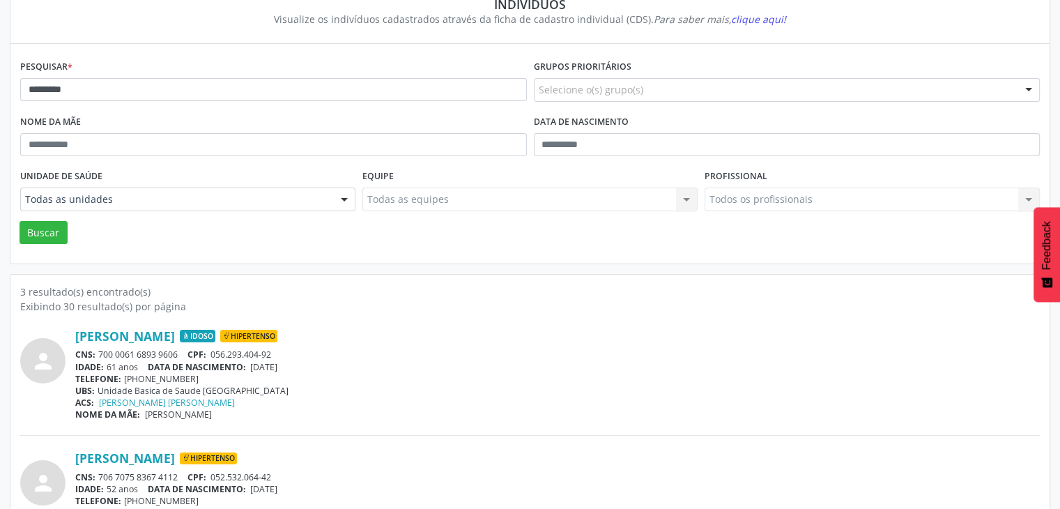
scroll to position [70, 0]
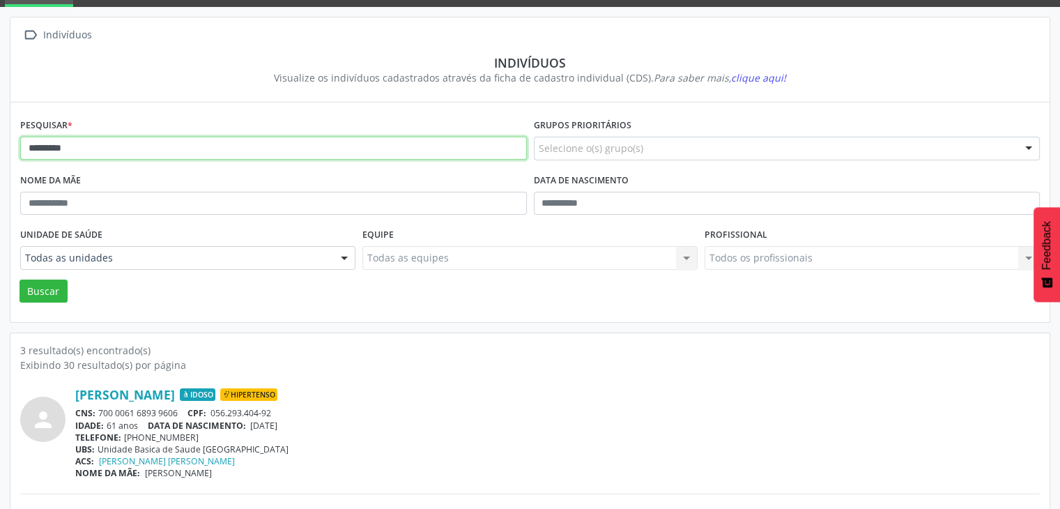
click at [118, 153] on input "*********" at bounding box center [273, 149] width 506 height 24
type input "**********"
click at [20, 279] on button "Buscar" at bounding box center [44, 291] width 48 height 24
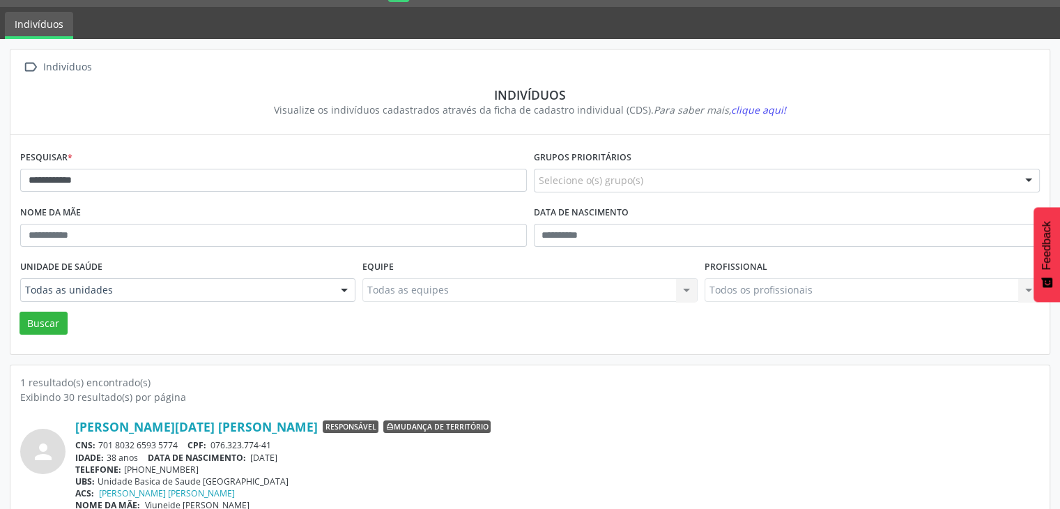
scroll to position [59, 0]
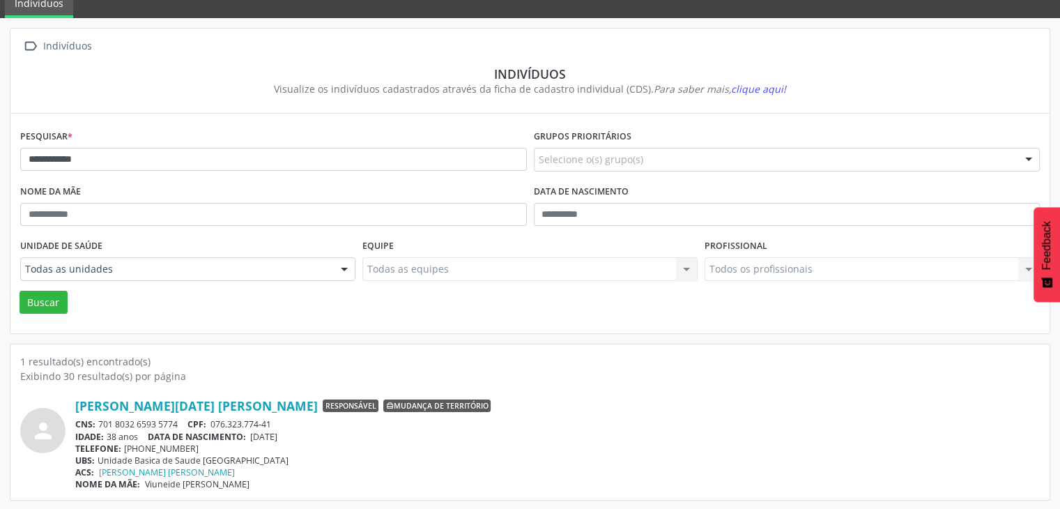
drag, startPoint x: 100, startPoint y: 420, endPoint x: 177, endPoint y: 419, distance: 77.3
click at [177, 419] on div "CNS: 701 8032 6593 5774 CPF: 076.323.774-41" at bounding box center [557, 424] width 964 height 12
drag, startPoint x: 253, startPoint y: 438, endPoint x: 304, endPoint y: 438, distance: 51.6
click at [304, 438] on div "IDADE: 38 anos DATA [PERSON_NAME]: [DEMOGRAPHIC_DATA]" at bounding box center [557, 437] width 964 height 12
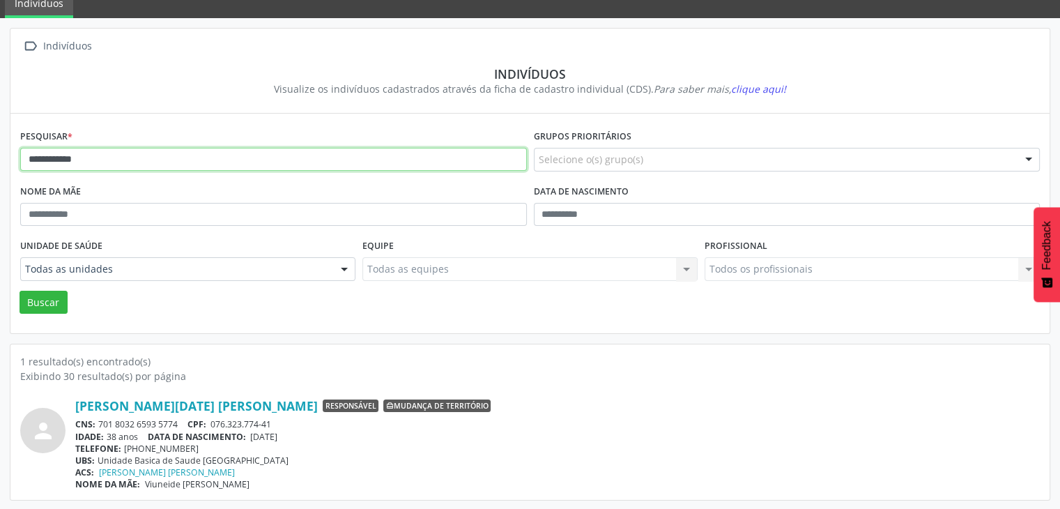
click at [181, 151] on input "**********" at bounding box center [273, 160] width 506 height 24
type input "*******"
click at [20, 291] on button "Buscar" at bounding box center [44, 303] width 48 height 24
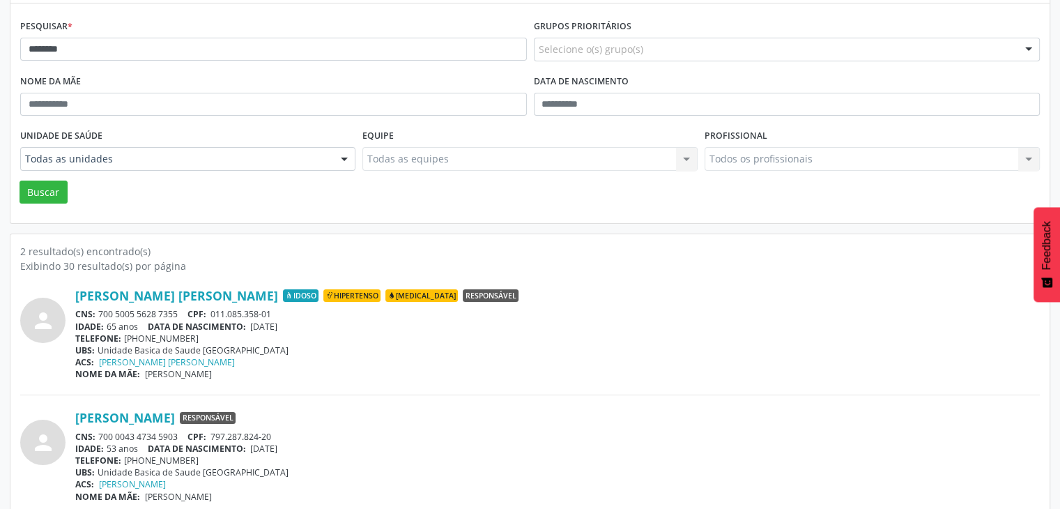
scroll to position [181, 0]
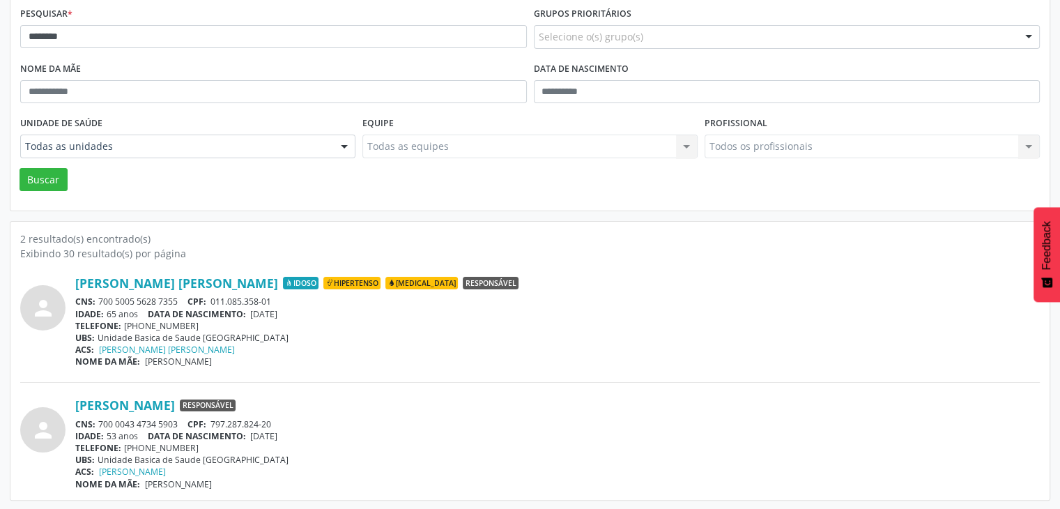
drag, startPoint x: 256, startPoint y: 310, endPoint x: 293, endPoint y: 309, distance: 36.9
click at [277, 309] on span "[DATE]" at bounding box center [263, 314] width 27 height 12
click at [277, 305] on div "CNS: 700 5005 5628 7355 CPF: 011.085.358-01" at bounding box center [557, 301] width 964 height 12
drag, startPoint x: 254, startPoint y: 310, endPoint x: 307, endPoint y: 316, distance: 53.2
click at [307, 316] on div "IDADE: 65 anos DATA [PERSON_NAME]: [DEMOGRAPHIC_DATA]" at bounding box center [557, 314] width 964 height 12
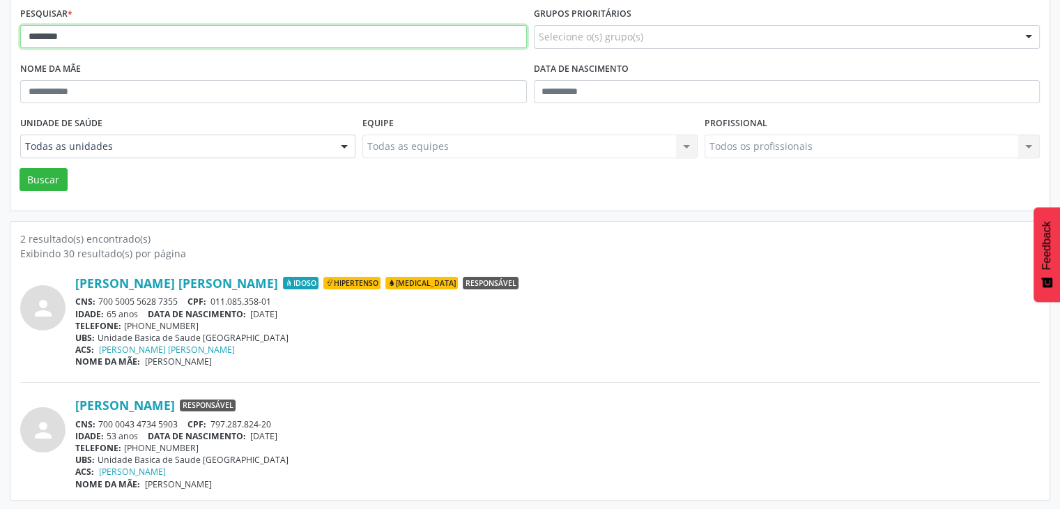
click at [135, 39] on input "*******" at bounding box center [273, 37] width 506 height 24
click at [20, 168] on button "Buscar" at bounding box center [44, 180] width 48 height 24
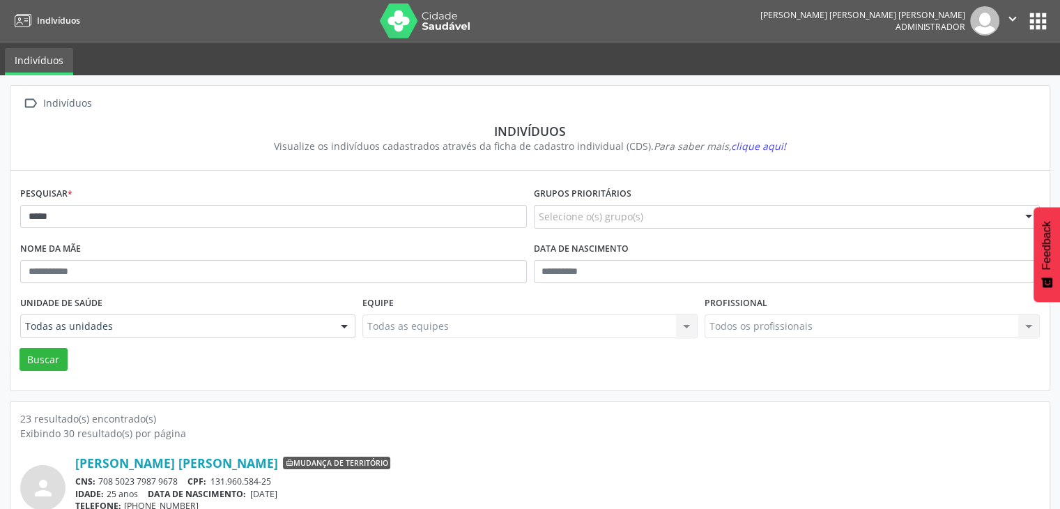
scroll to position [0, 0]
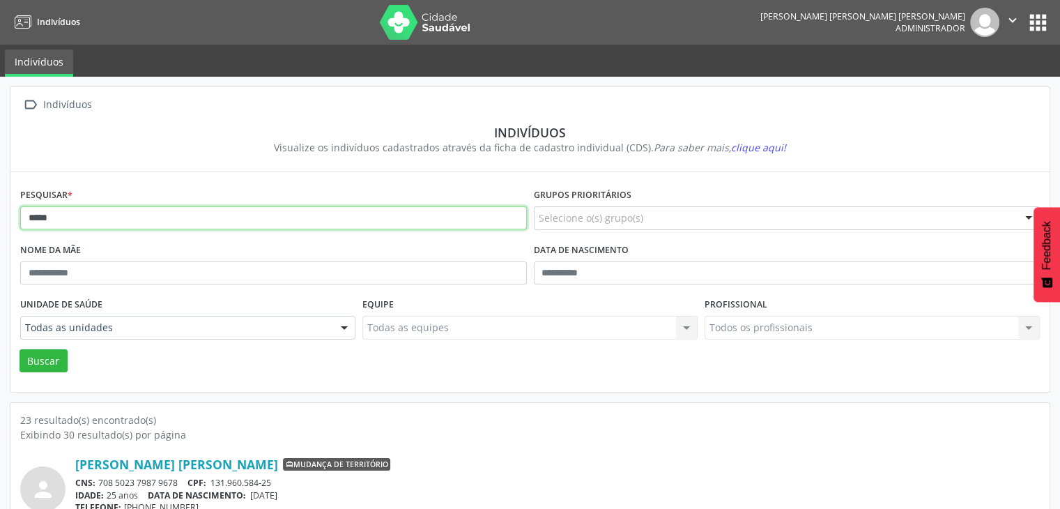
click at [113, 217] on input "****" at bounding box center [273, 218] width 506 height 24
type input "*****"
click at [20, 349] on button "Buscar" at bounding box center [44, 361] width 48 height 24
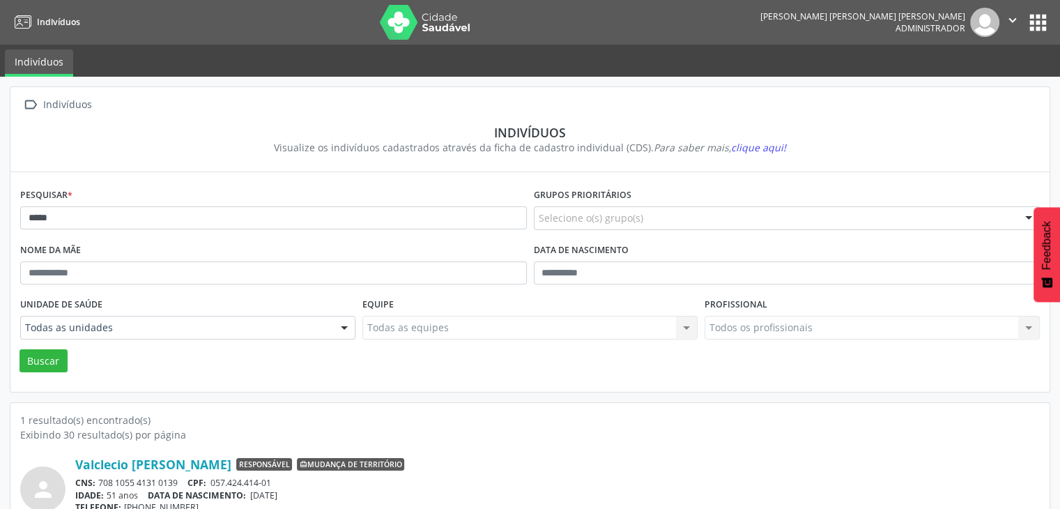
scroll to position [59, 0]
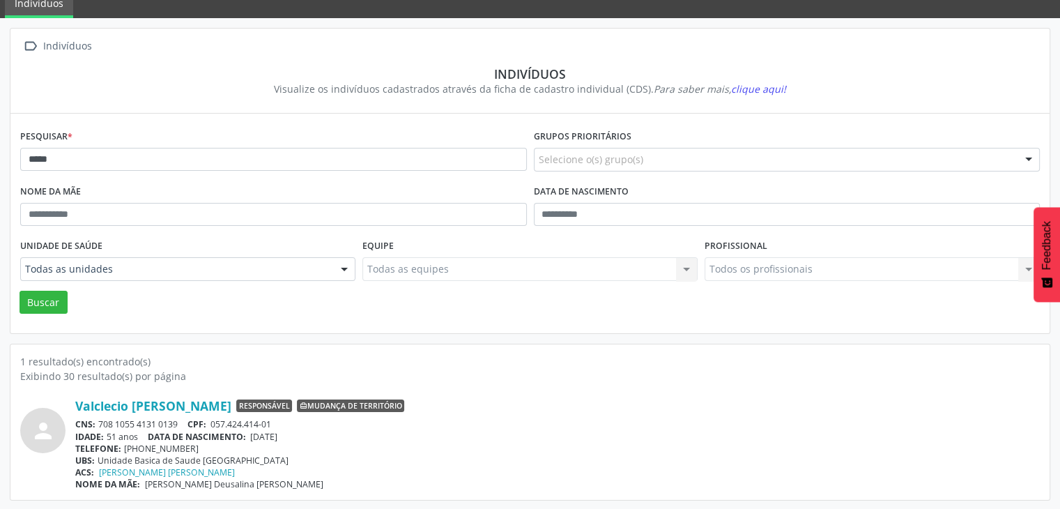
click at [258, 434] on span "[DATE]" at bounding box center [263, 437] width 27 height 12
drag, startPoint x: 255, startPoint y: 433, endPoint x: 325, endPoint y: 438, distance: 69.8
click at [325, 438] on div "IDADE: 51 anos DATA [PERSON_NAME]: [DEMOGRAPHIC_DATA]" at bounding box center [557, 437] width 964 height 12
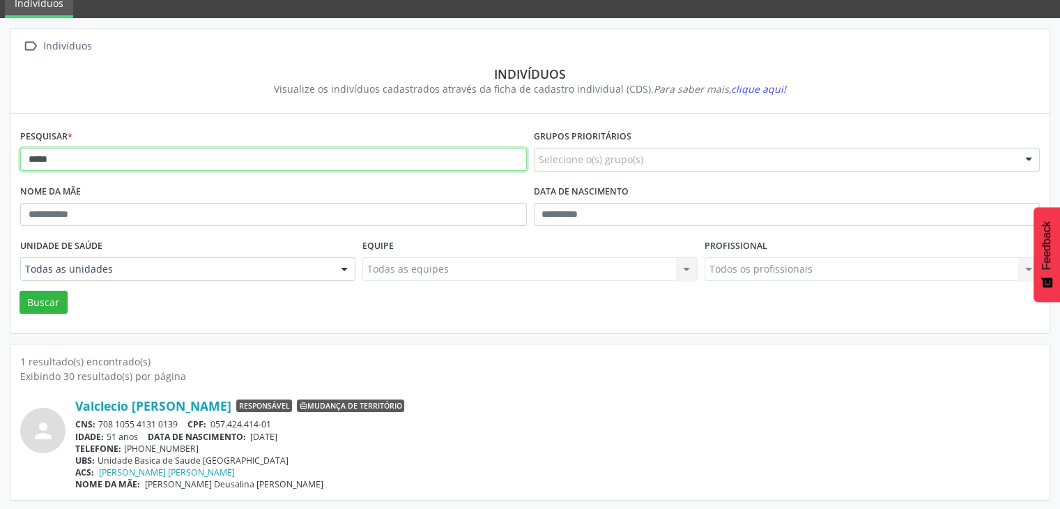
click at [126, 153] on input "*****" at bounding box center [273, 160] width 506 height 24
click at [125, 154] on input "*****" at bounding box center [273, 160] width 506 height 24
click at [20, 291] on button "Buscar" at bounding box center [44, 303] width 48 height 24
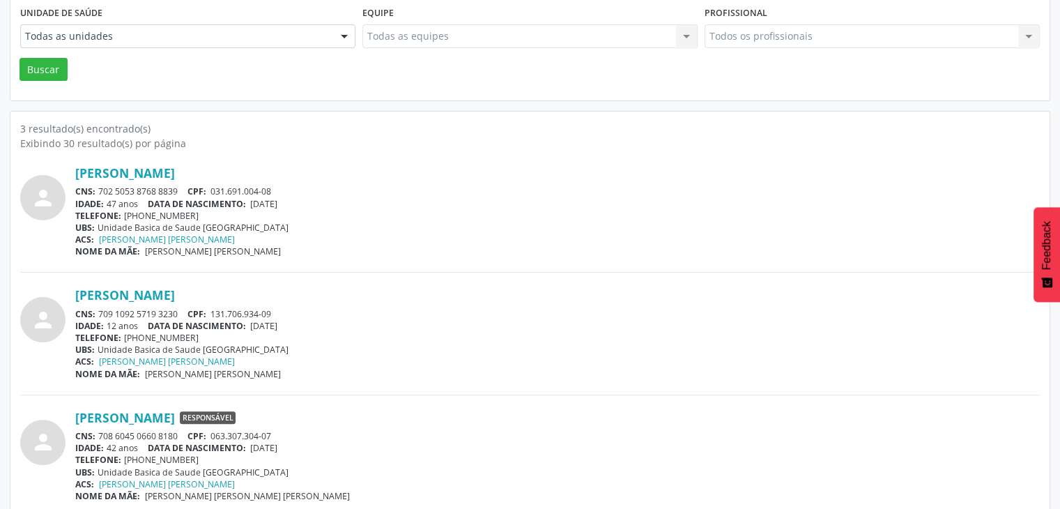
scroll to position [303, 0]
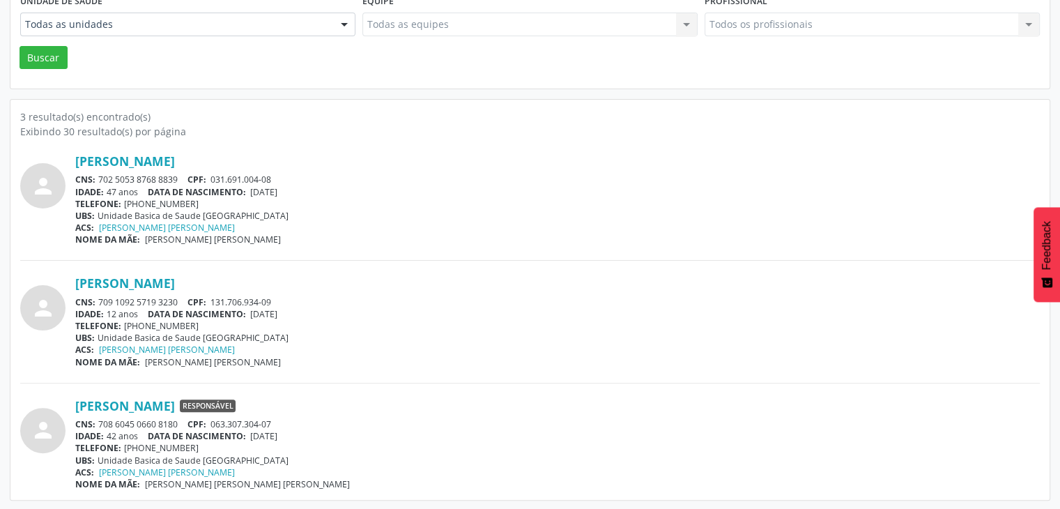
drag, startPoint x: 254, startPoint y: 313, endPoint x: 301, endPoint y: 307, distance: 47.8
click at [301, 308] on div "IDADE: 12 anos DATA [PERSON_NAME]: [DEMOGRAPHIC_DATA]" at bounding box center [557, 314] width 964 height 12
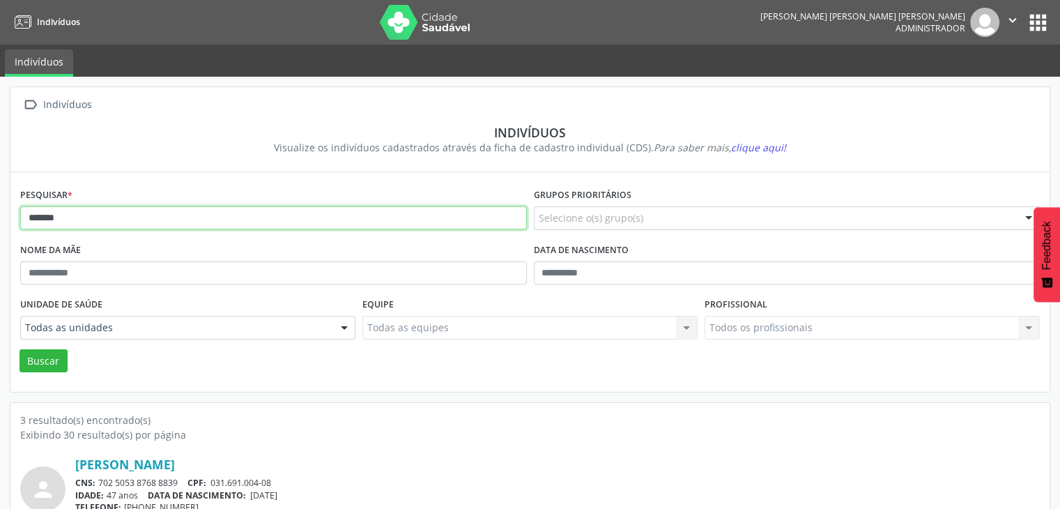
click at [102, 217] on input "******" at bounding box center [273, 218] width 506 height 24
type input "*"
click at [20, 349] on button "Buscar" at bounding box center [44, 361] width 48 height 24
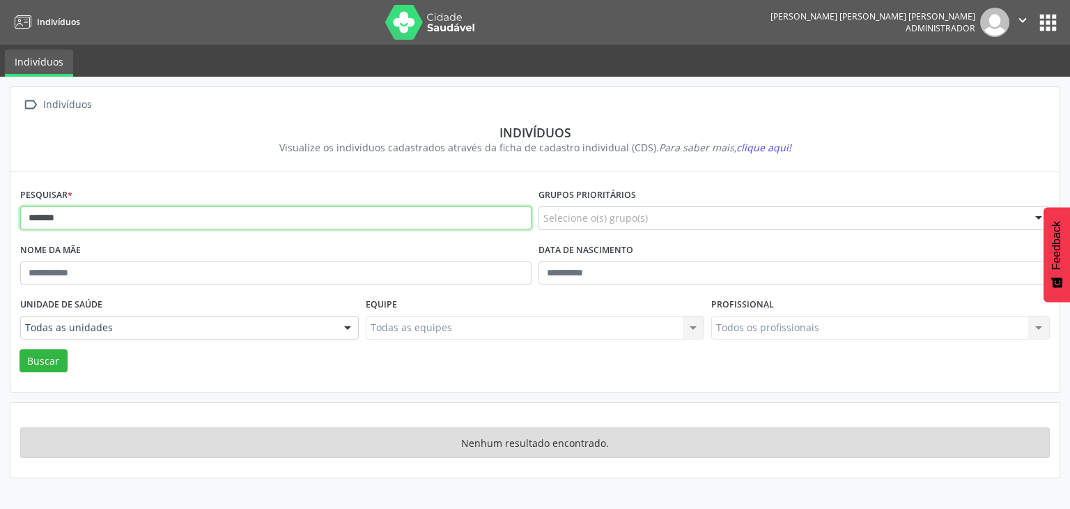
click at [51, 211] on input "*******" at bounding box center [275, 218] width 511 height 24
type input "******"
click at [198, 222] on input "******" at bounding box center [275, 218] width 511 height 24
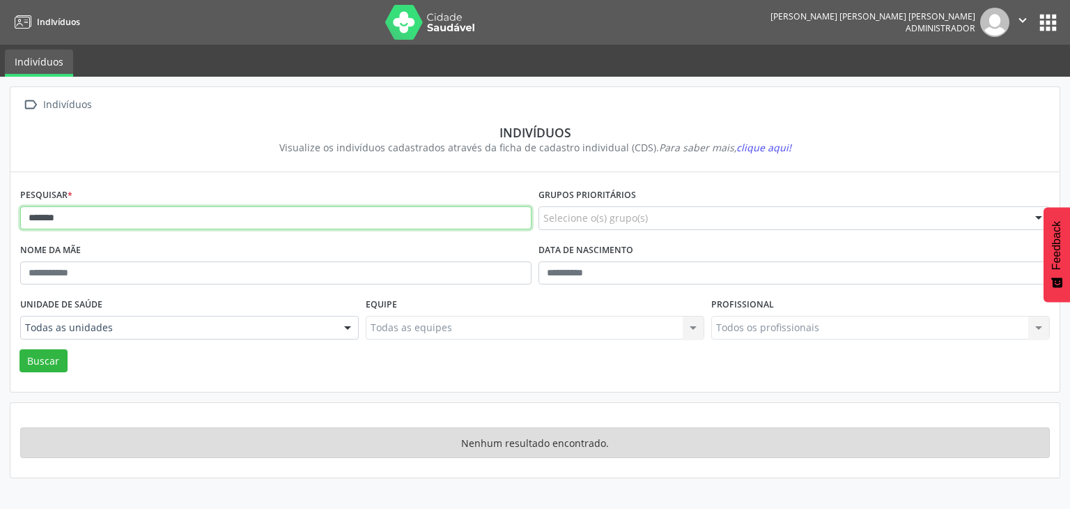
click at [20, 349] on button "Buscar" at bounding box center [44, 361] width 48 height 24
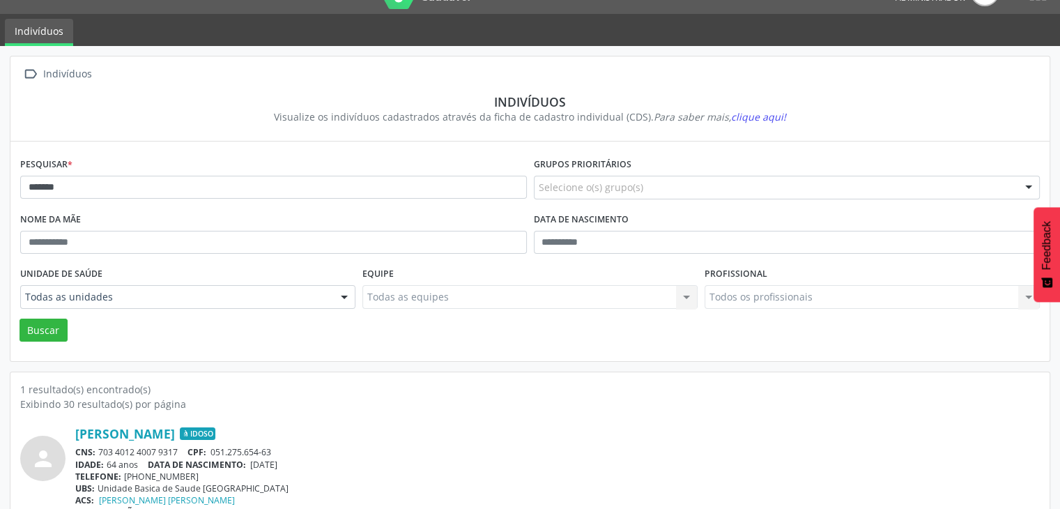
scroll to position [59, 0]
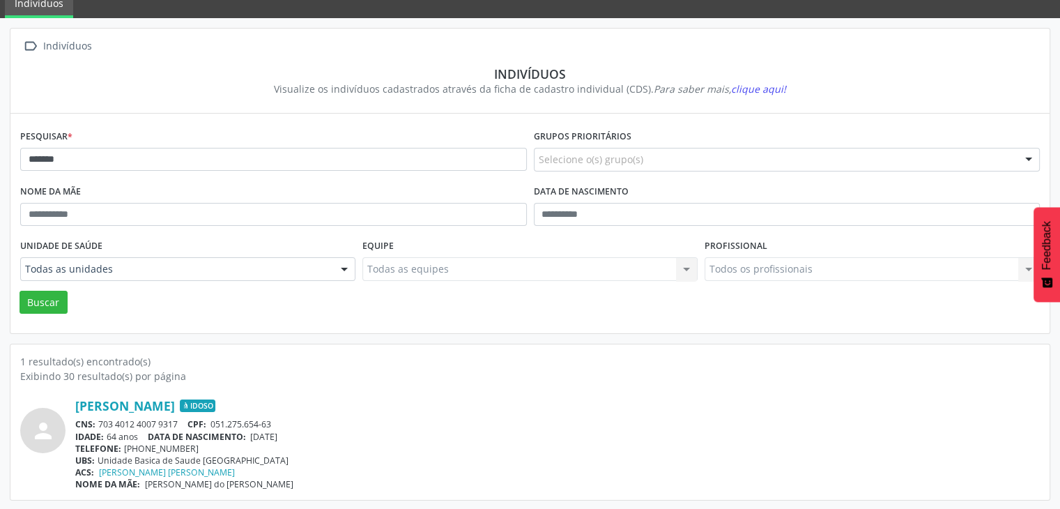
drag, startPoint x: 98, startPoint y: 424, endPoint x: 191, endPoint y: 422, distance: 92.7
click at [191, 422] on div "CNS: 703 4012 4007 9317 CPF: 051.275.654-63" at bounding box center [557, 424] width 964 height 12
drag, startPoint x: 184, startPoint y: 422, endPoint x: 137, endPoint y: 419, distance: 47.5
click at [137, 419] on div "CNS: 703 4012 4007 9317 CPF: 051.275.654-63" at bounding box center [557, 424] width 964 height 12
drag, startPoint x: 101, startPoint y: 421, endPoint x: 173, endPoint y: 414, distance: 72.1
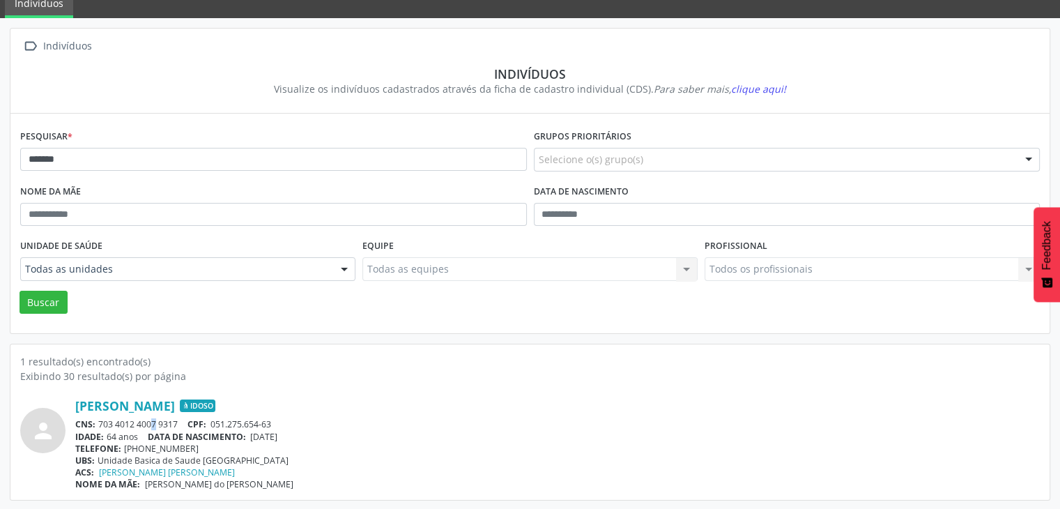
click at [173, 414] on div "[PERSON_NAME] Idoso CNS: 703 4012 4007 9317 CPF: 051.275.654-63 IDADE: 64 anos …" at bounding box center [557, 444] width 964 height 92
click at [167, 418] on div "CNS: 703 4012 4007 9317 CPF: 051.275.654-63" at bounding box center [557, 424] width 964 height 12
drag, startPoint x: 96, startPoint y: 426, endPoint x: 196, endPoint y: 422, distance: 99.7
click at [196, 422] on div "CNS: 703 4012 4007 9317 CPF: 051.275.654-63" at bounding box center [557, 424] width 964 height 12
click at [158, 422] on div "CNS: 703 4012 4007 9317 CPF: 051.275.654-63" at bounding box center [557, 424] width 964 height 12
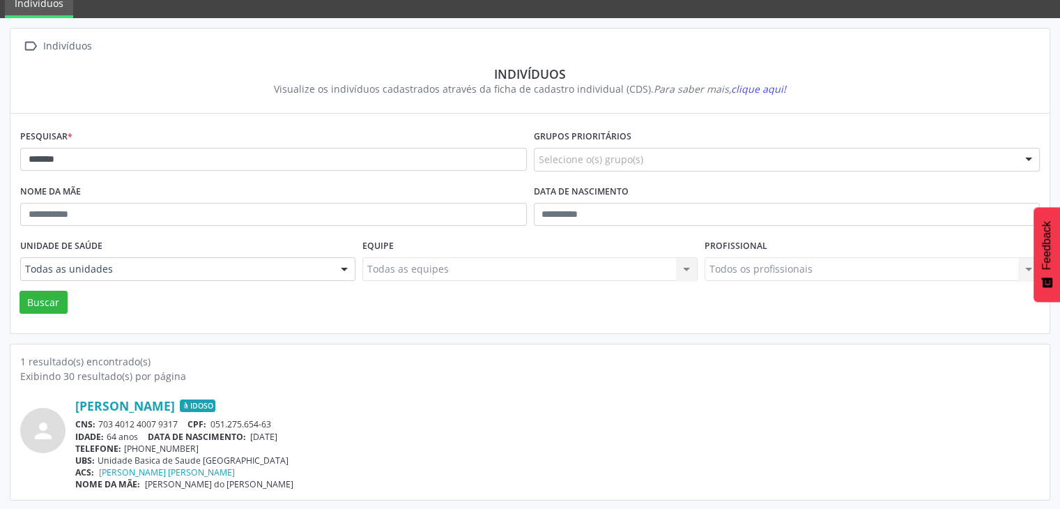
drag, startPoint x: 98, startPoint y: 419, endPoint x: 178, endPoint y: 421, distance: 80.9
click at [178, 421] on div "CNS: 703 4012 4007 9317 CPF: 051.275.654-63" at bounding box center [557, 424] width 964 height 12
drag, startPoint x: 255, startPoint y: 433, endPoint x: 313, endPoint y: 435, distance: 57.9
click at [313, 435] on div "IDADE: 64 anos DATA [PERSON_NAME]: [DEMOGRAPHIC_DATA]" at bounding box center [557, 437] width 964 height 12
click at [101, 140] on div "Pesquisar * ******" at bounding box center [273, 153] width 513 height 55
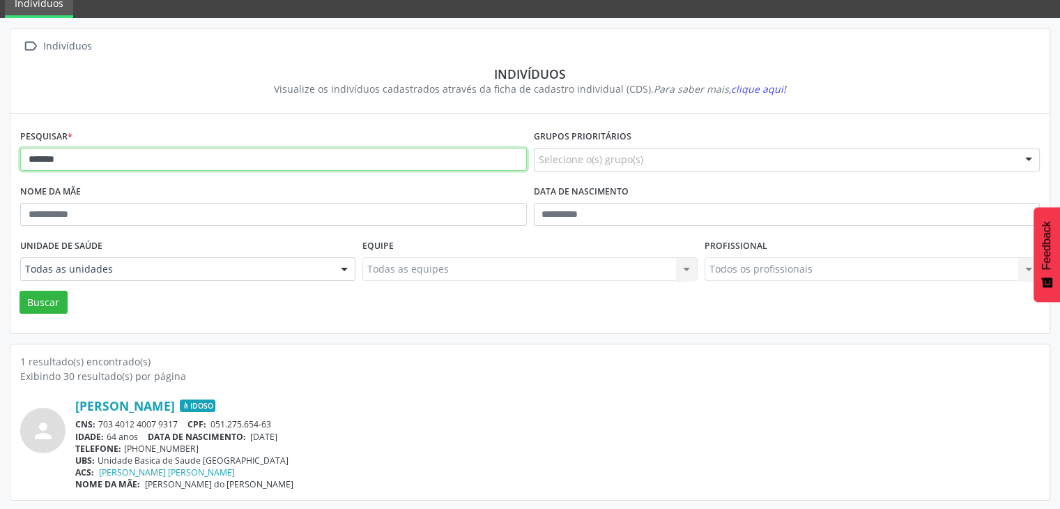
click at [92, 155] on input "******" at bounding box center [273, 160] width 506 height 24
type input "*"
type input "********"
click at [20, 291] on button "Buscar" at bounding box center [44, 303] width 48 height 24
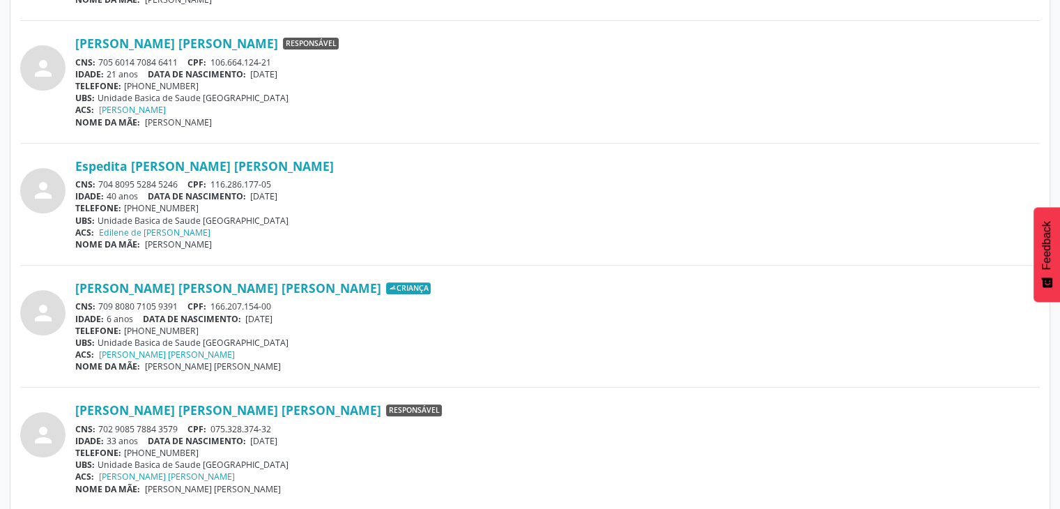
scroll to position [627, 0]
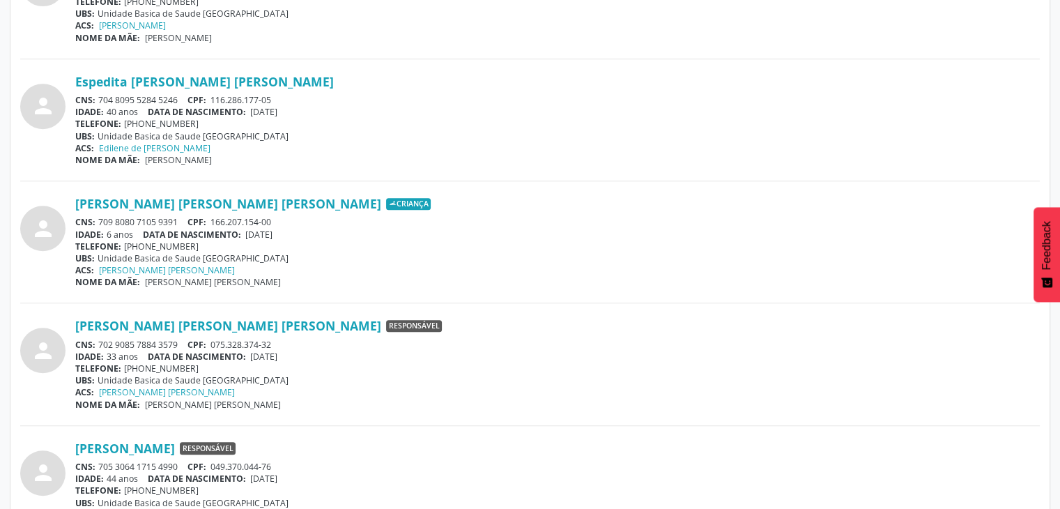
drag, startPoint x: 100, startPoint y: 338, endPoint x: 179, endPoint y: 338, distance: 78.7
click at [179, 339] on div "CNS: 702 9085 7884 3579 CPF: 075.328.374-32" at bounding box center [557, 345] width 964 height 12
drag, startPoint x: 254, startPoint y: 354, endPoint x: 304, endPoint y: 351, distance: 49.5
click at [304, 351] on div "IDADE: 33 anos DATA [PERSON_NAME]: [DEMOGRAPHIC_DATA]" at bounding box center [557, 356] width 964 height 12
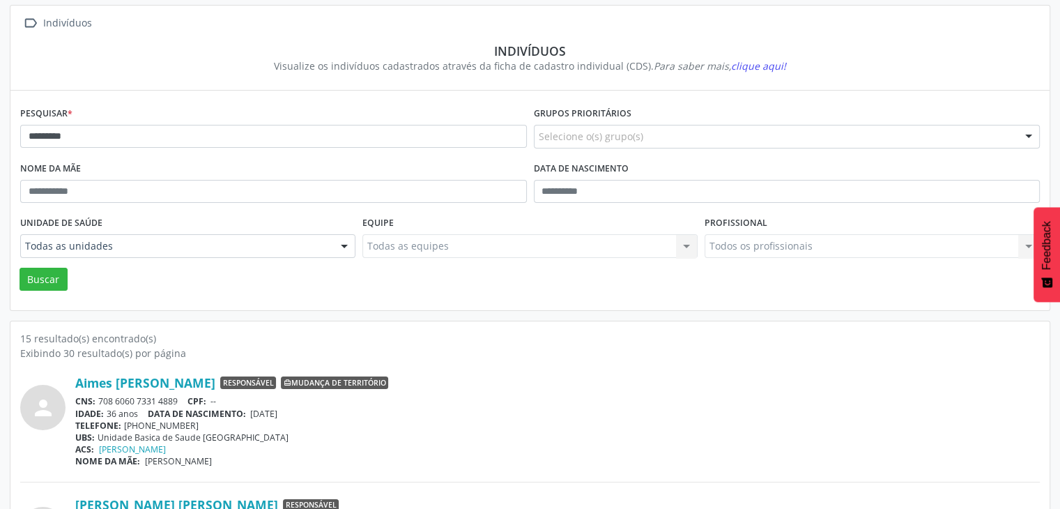
scroll to position [70, 0]
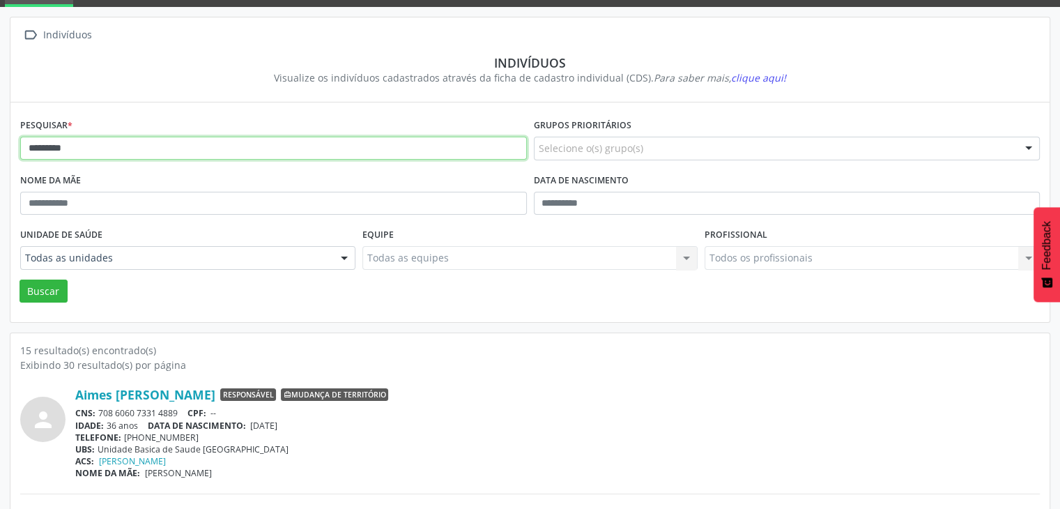
click at [187, 148] on input "********" at bounding box center [273, 149] width 506 height 24
type input "**********"
click at [20, 279] on button "Buscar" at bounding box center [44, 291] width 48 height 24
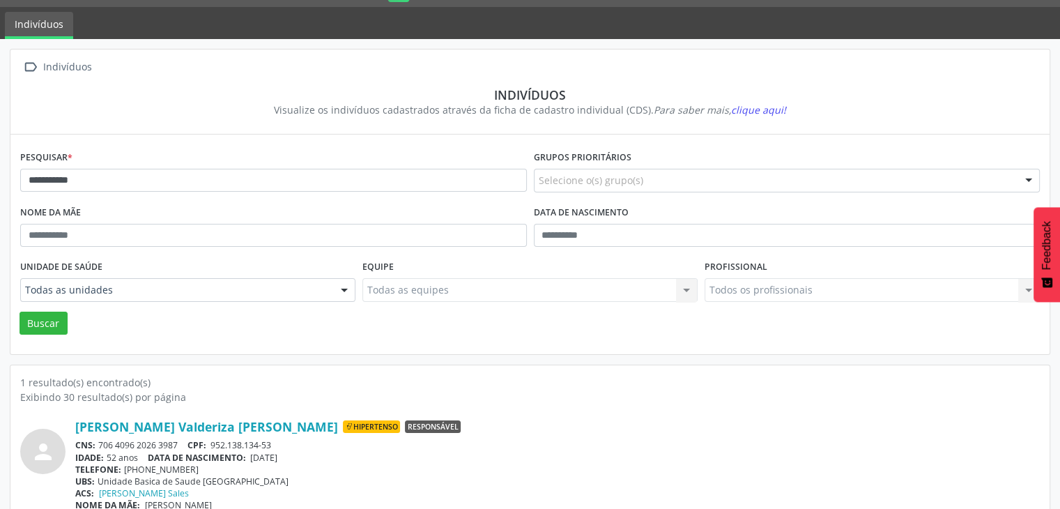
scroll to position [59, 0]
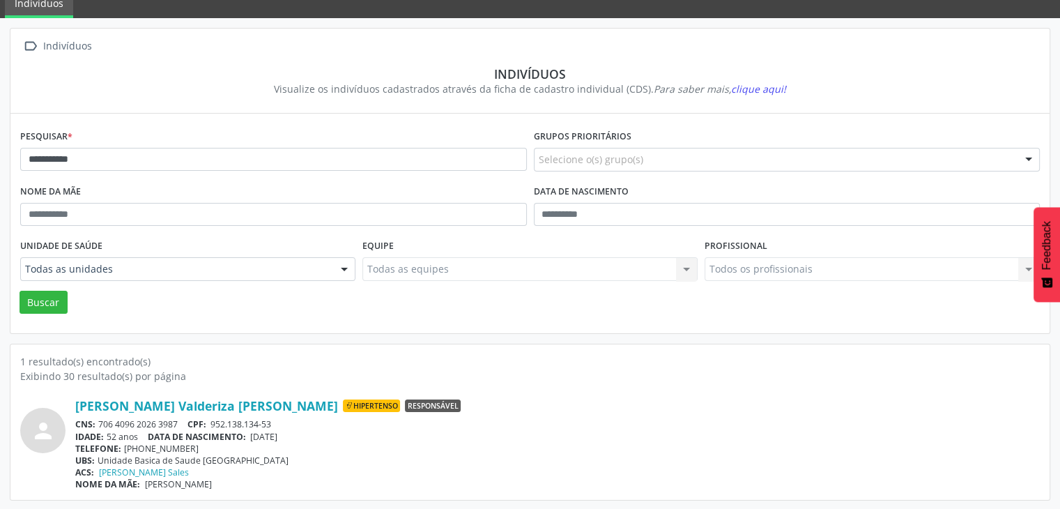
drag, startPoint x: 98, startPoint y: 422, endPoint x: 185, endPoint y: 419, distance: 86.5
click at [185, 419] on div "CNS: 706 4096 2026 3987 CPF: 952.138.134-53" at bounding box center [557, 424] width 964 height 12
drag, startPoint x: 251, startPoint y: 433, endPoint x: 309, endPoint y: 433, distance: 57.8
click at [309, 433] on div "IDADE: 52 anos DATA [PERSON_NAME]: [DEMOGRAPHIC_DATA]" at bounding box center [557, 437] width 964 height 12
